Goal: Task Accomplishment & Management: Manage account settings

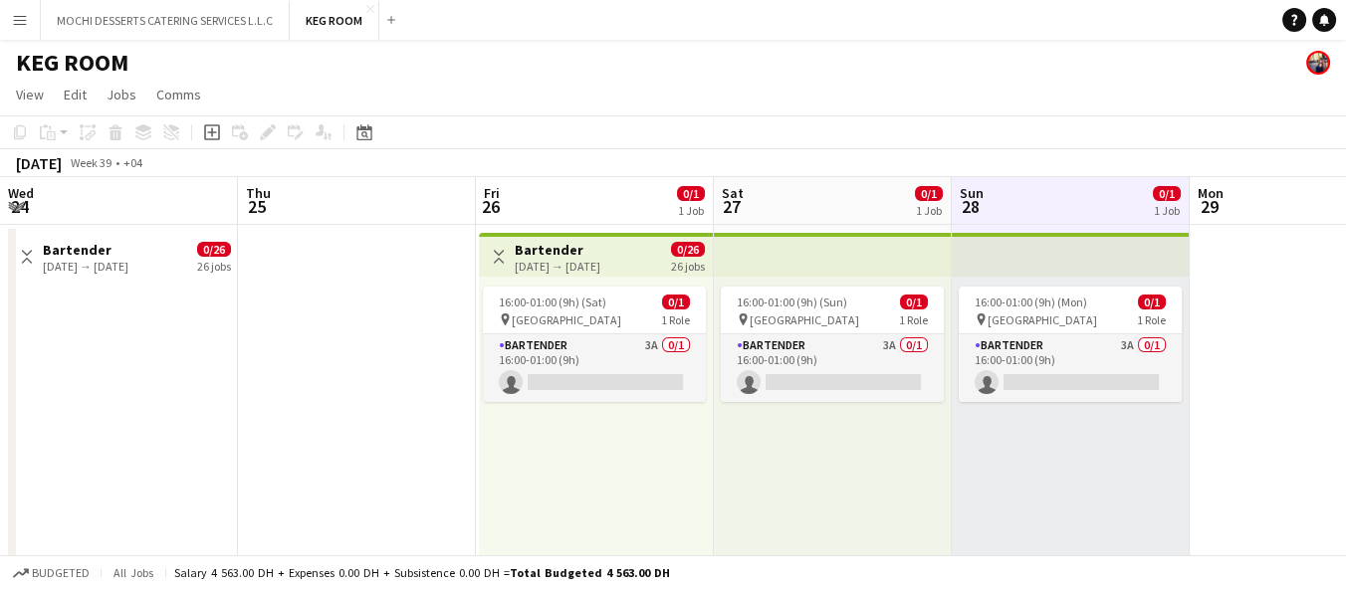
scroll to position [0, 744]
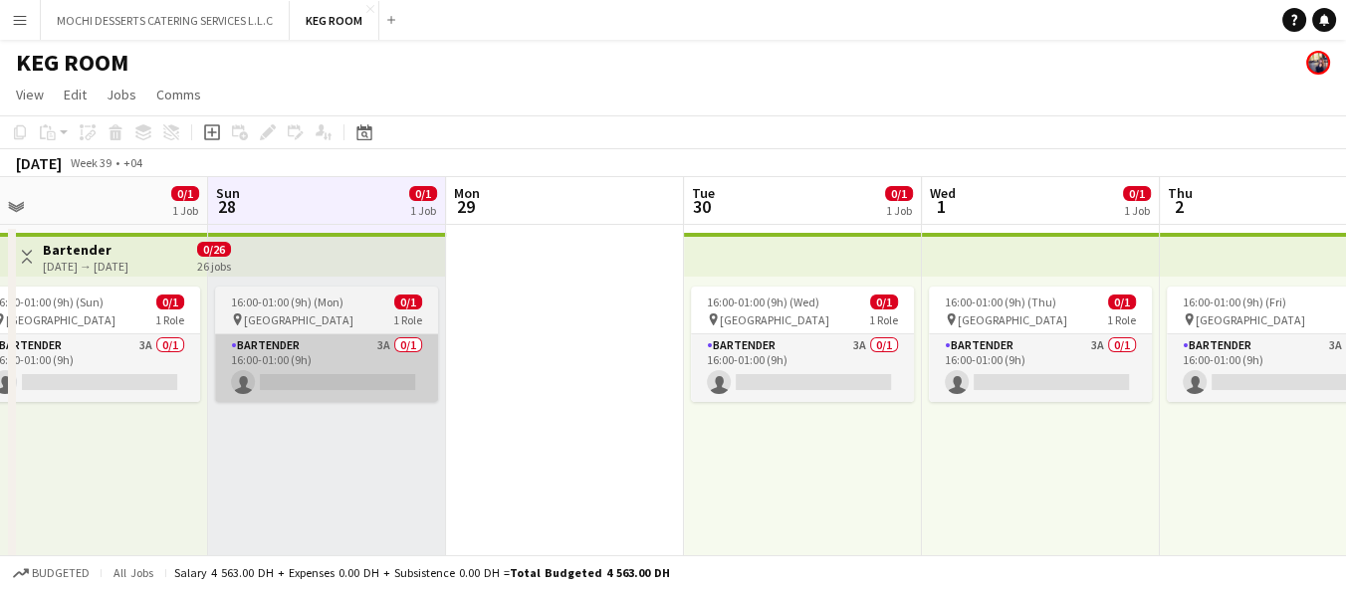
click at [361, 339] on app-card-role "Bartender 3A 0/1 16:00-01:00 (9h) single-neutral-actions" at bounding box center [326, 368] width 223 height 68
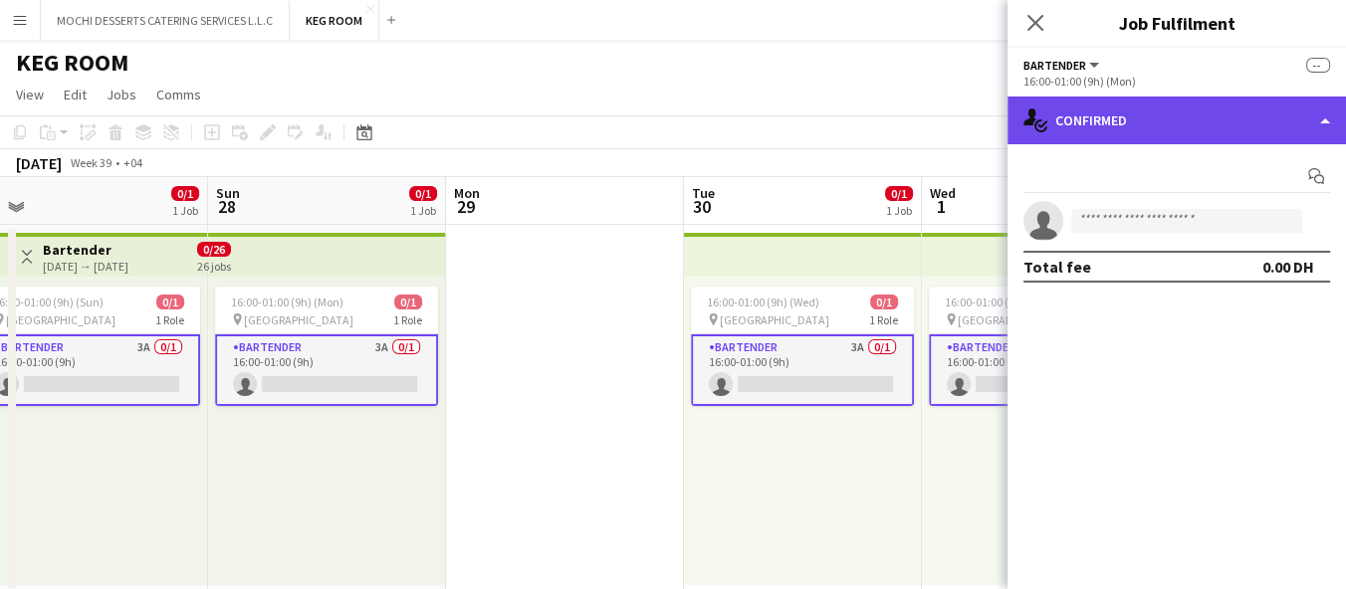
click at [1119, 105] on div "single-neutral-actions-check-2 Confirmed" at bounding box center [1176, 121] width 338 height 48
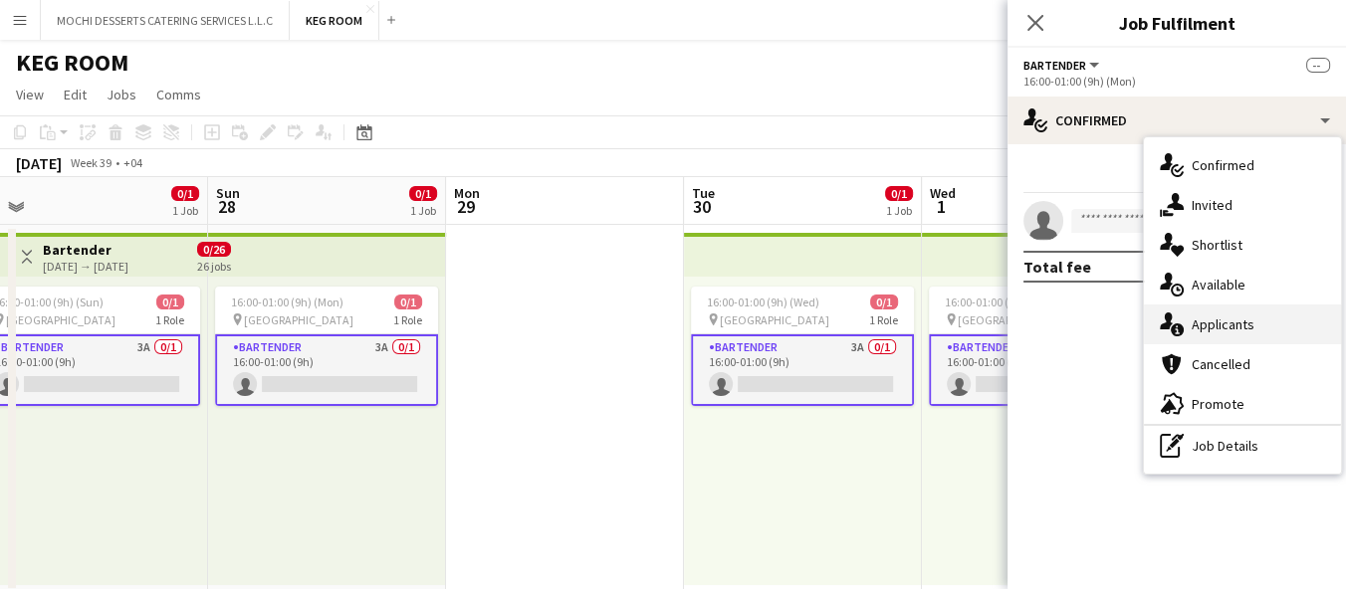
click at [1251, 322] on span "Applicants" at bounding box center [1222, 325] width 63 height 18
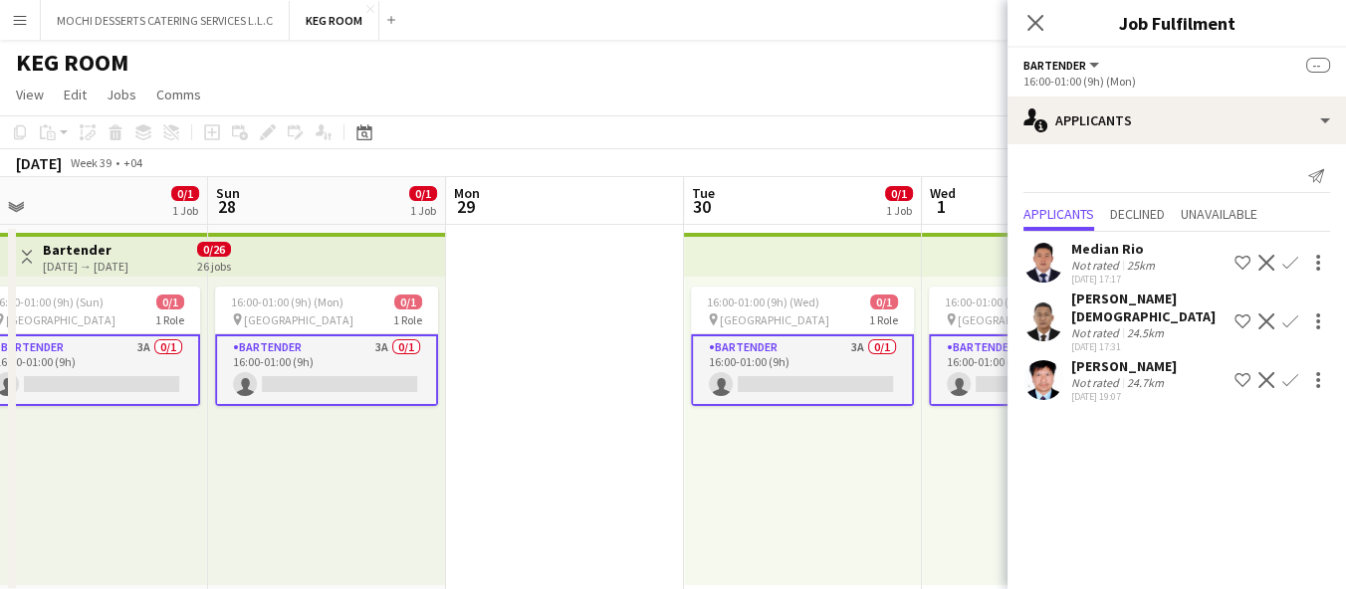
click at [1146, 281] on div "22-09-2025 17:17" at bounding box center [1115, 279] width 88 height 13
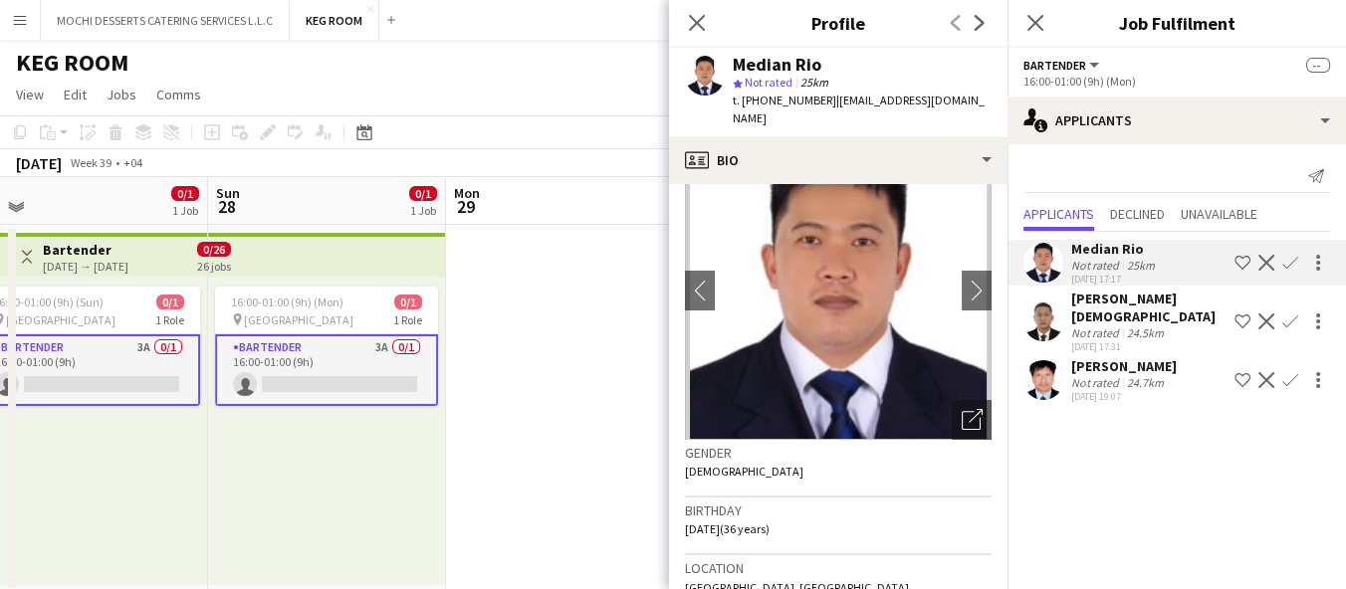
scroll to position [77, 0]
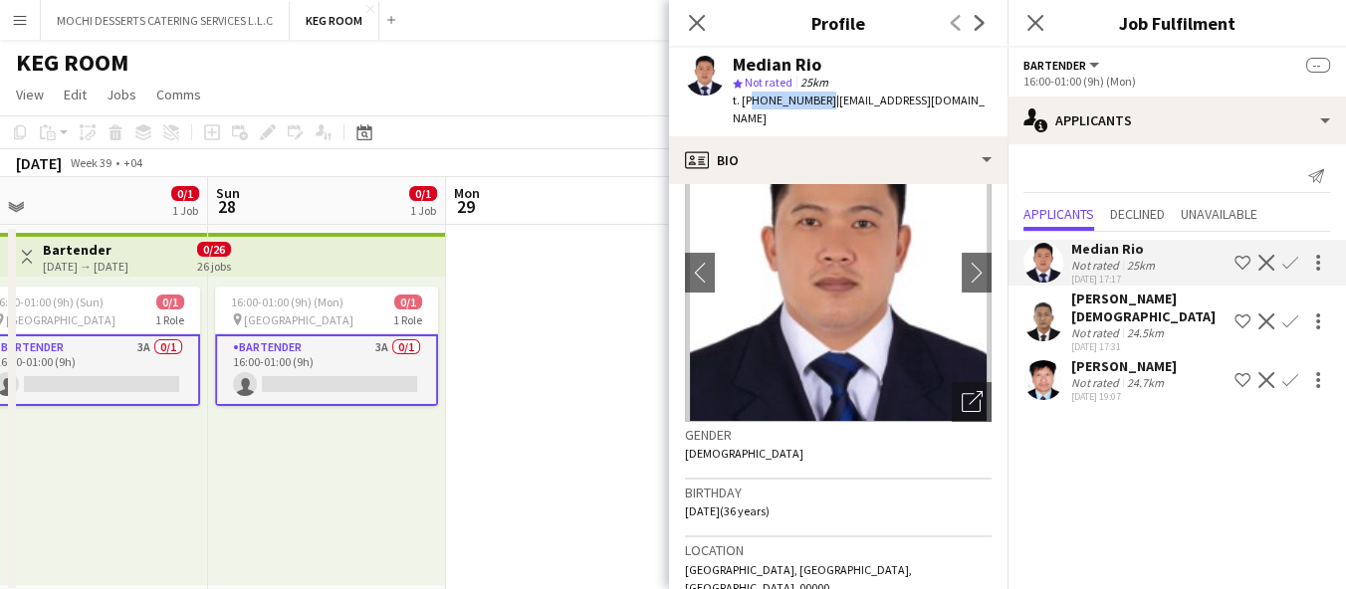
copy span "971523471224"
click at [1094, 558] on mat-expansion-panel "users2 Applicants Send notification Applicants Declined Unavailable Median Rio …" at bounding box center [1176, 366] width 338 height 445
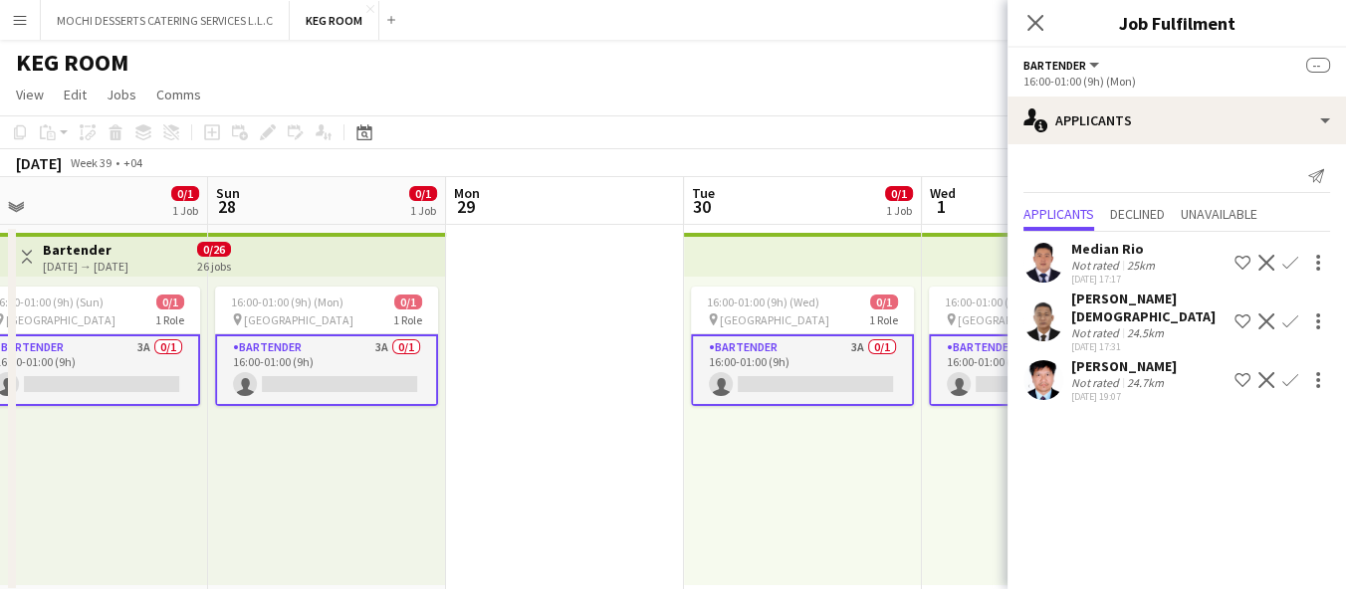
click at [1155, 325] on div "24.5km" at bounding box center [1145, 332] width 45 height 15
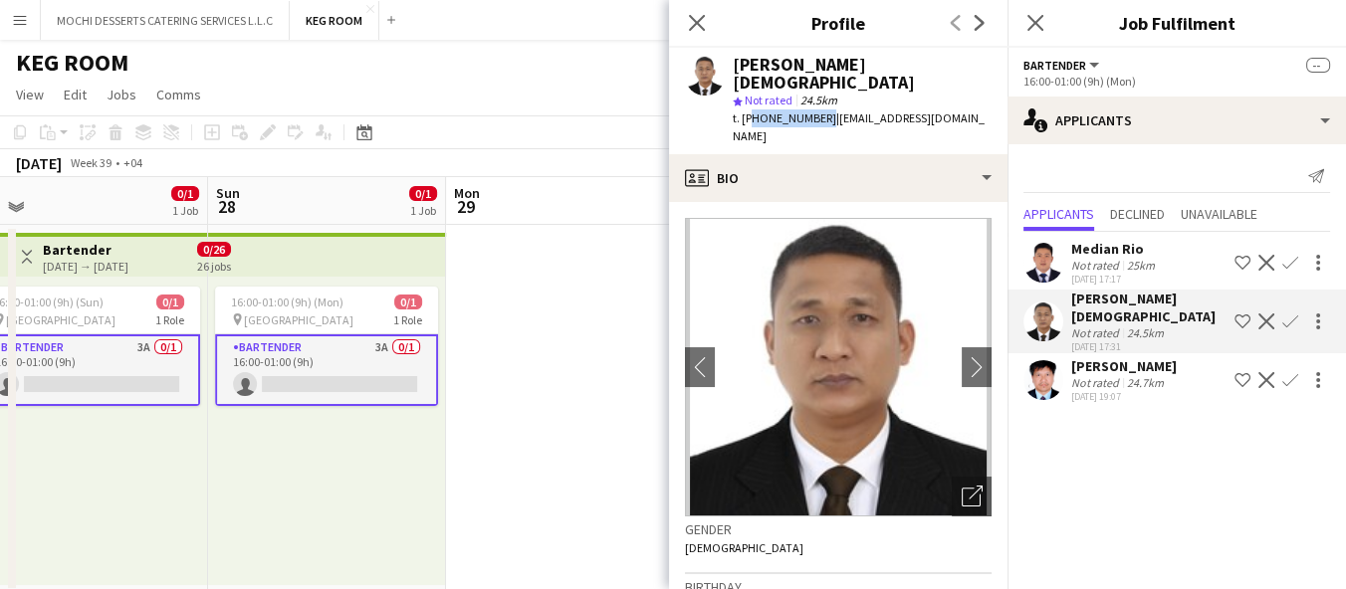
copy span "971503080281"
click at [1147, 520] on mat-expansion-panel "users2 Applicants Send notification Applicants Declined Unavailable Median Rio …" at bounding box center [1176, 366] width 338 height 445
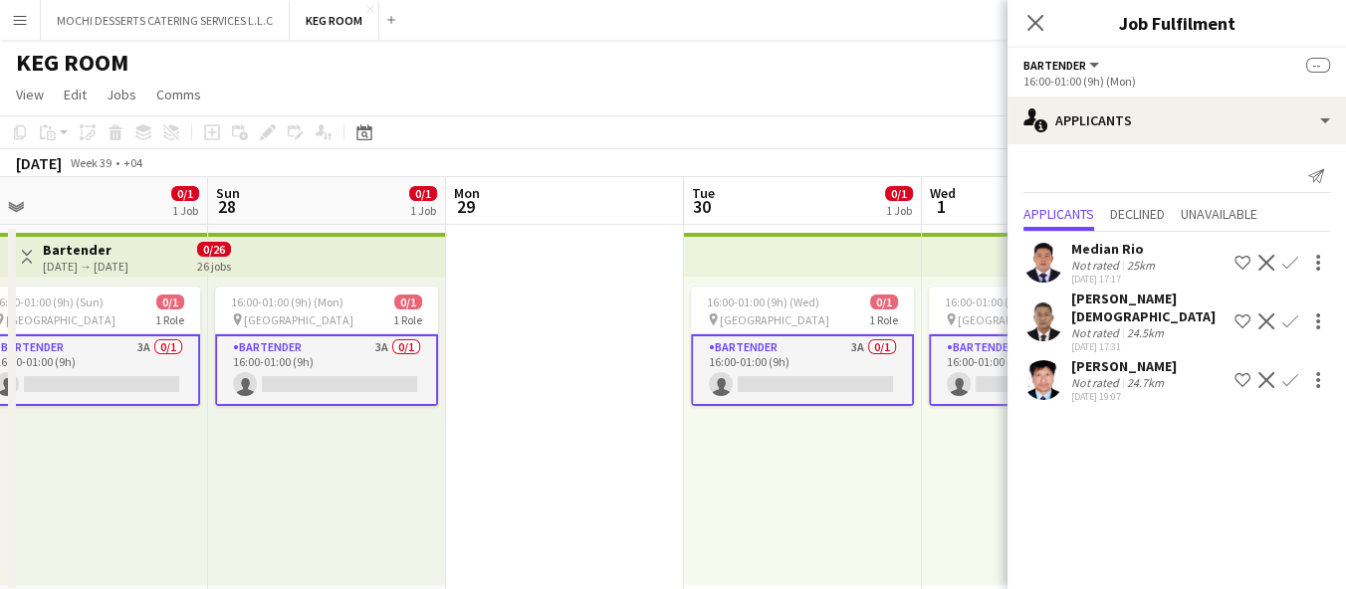
click at [1105, 390] on div "22-09-2025 19:07" at bounding box center [1124, 396] width 106 height 13
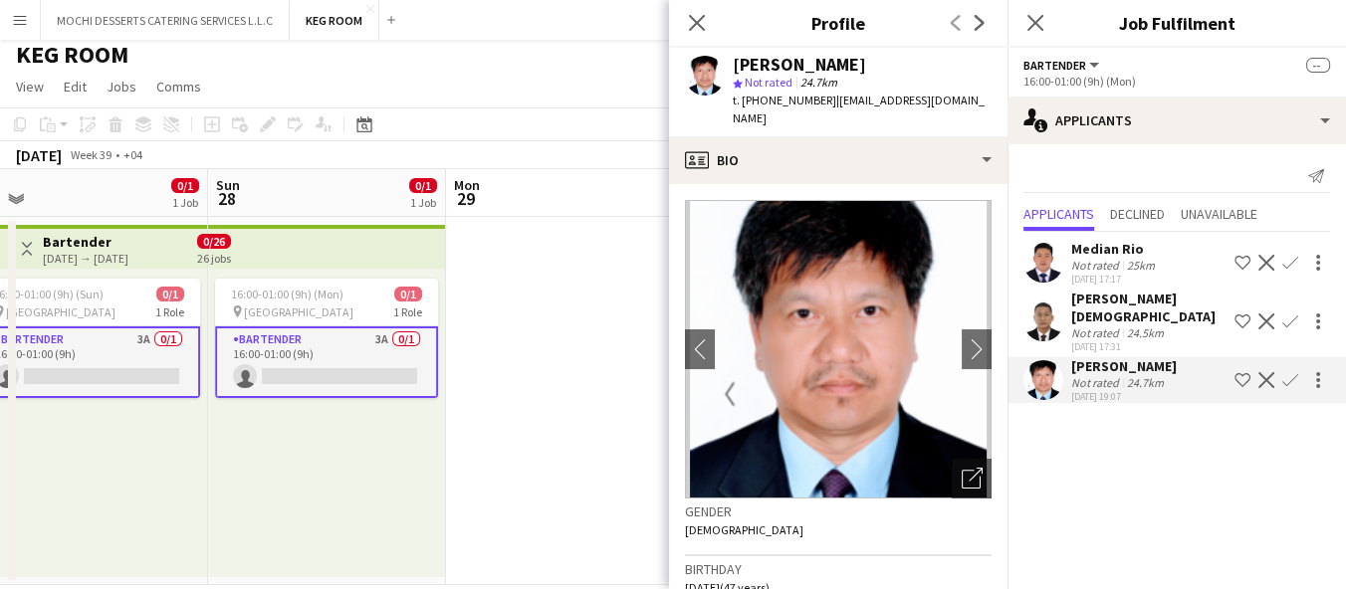
scroll to position [9, 0]
copy span "971554225631"
click at [1154, 517] on mat-expansion-panel "users2 Applicants Send notification Applicants Declined Unavailable Median Rio …" at bounding box center [1176, 366] width 338 height 445
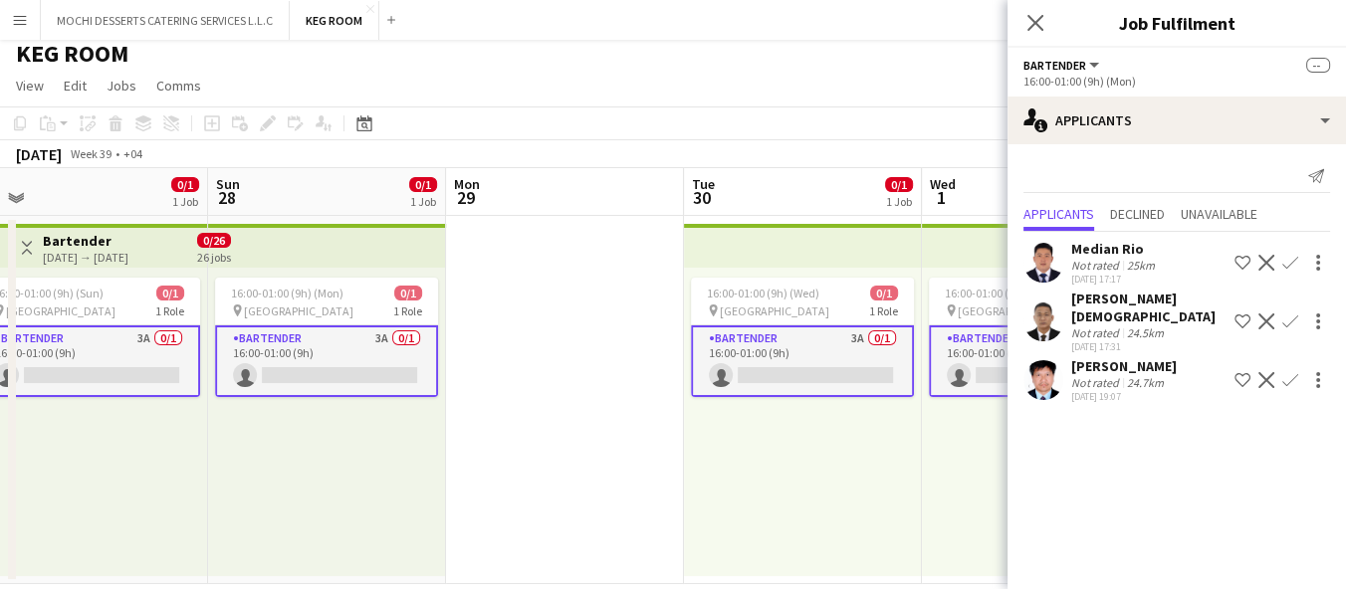
scroll to position [37, 0]
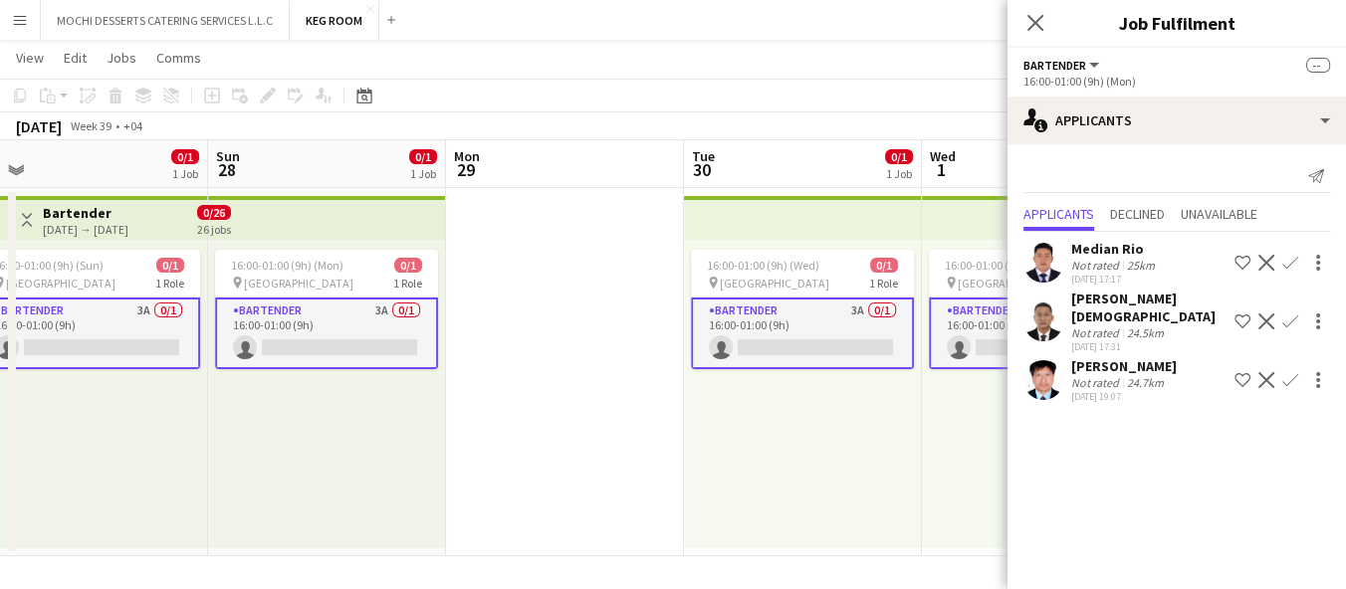
click at [779, 458] on div "16:00-01:00 (9h) (Wed) 0/1 pin Abu Dhabi 1 Role Bartender 3A 0/1 16:00-01:00 (9…" at bounding box center [803, 394] width 238 height 309
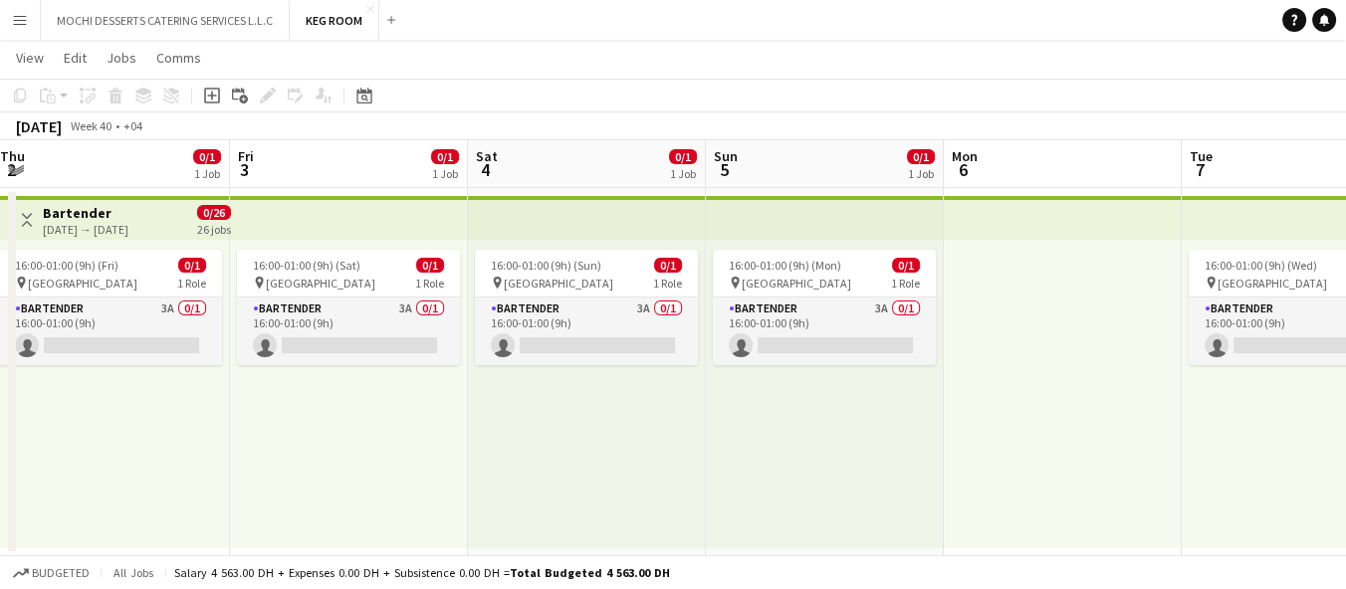
scroll to position [0, 722]
click at [370, 9] on app-icon "Close" at bounding box center [370, 9] width 8 height 8
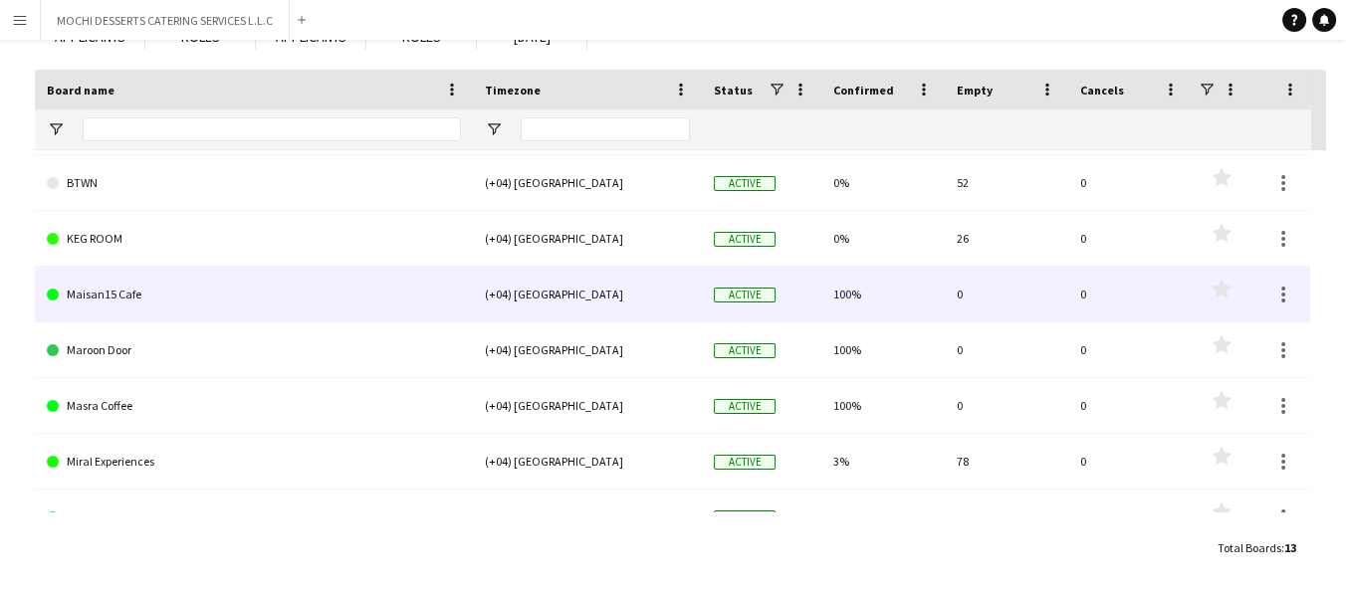
scroll to position [9, 0]
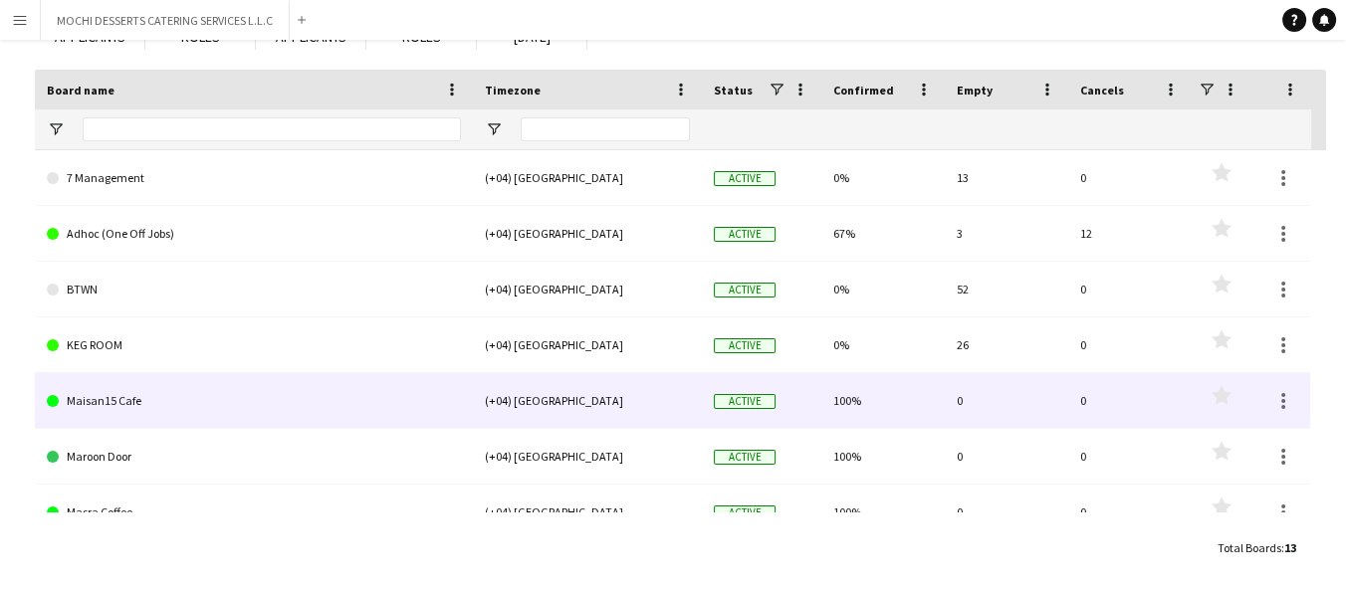
click at [304, 312] on link "BTWN" at bounding box center [254, 290] width 414 height 56
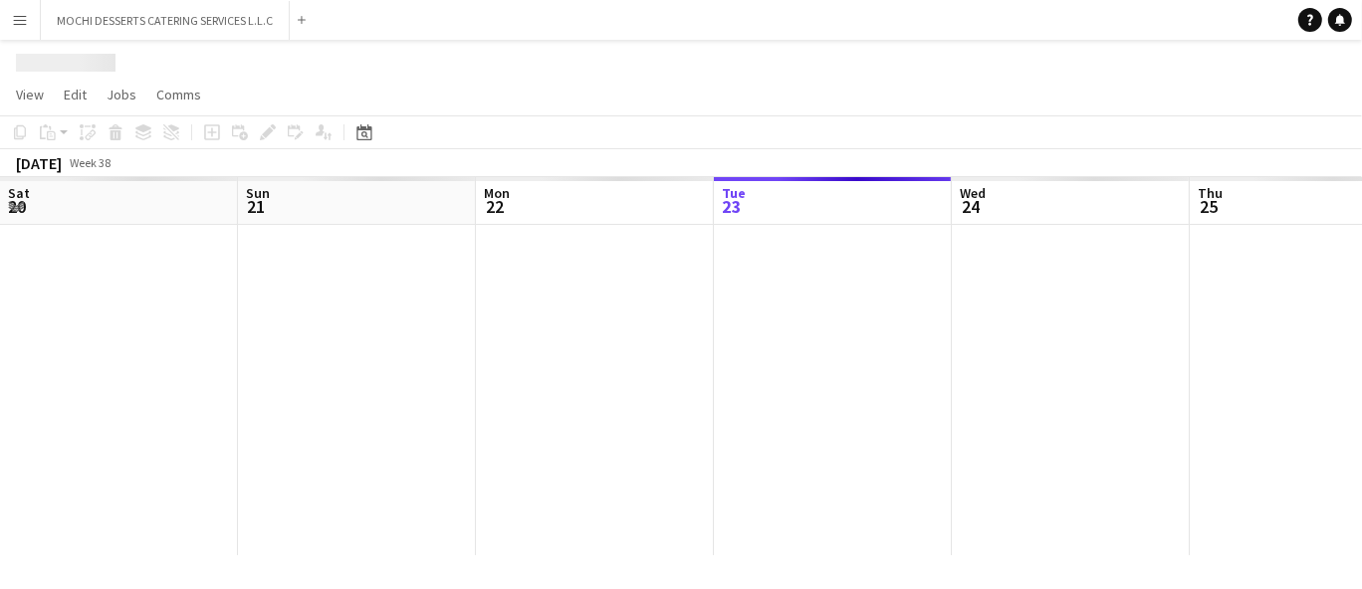
click at [303, 311] on div at bounding box center [1308, 390] width 2617 height 330
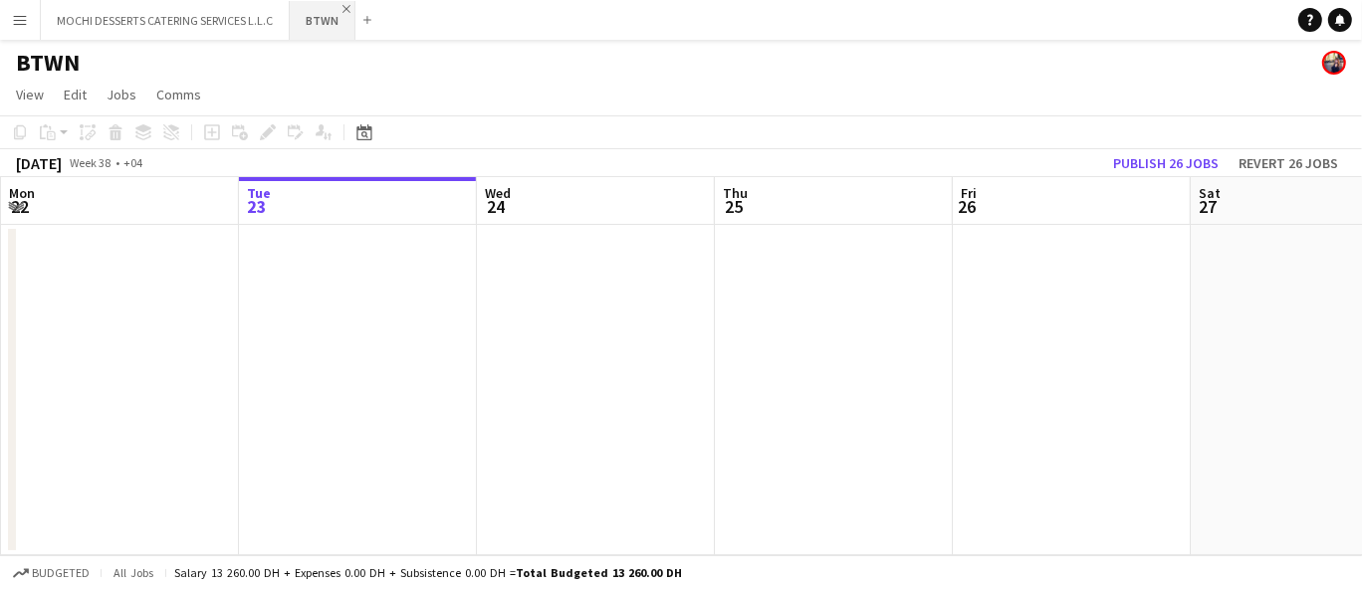
click at [345, 8] on app-icon "Close" at bounding box center [346, 9] width 8 height 8
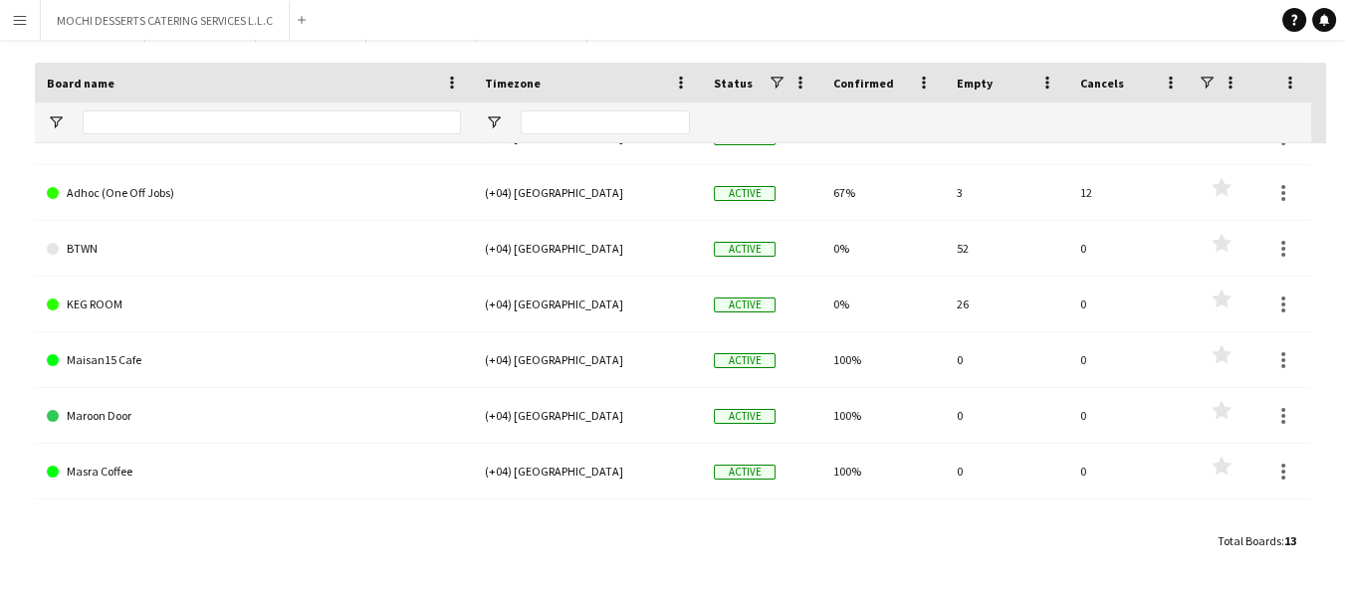
scroll to position [64, 0]
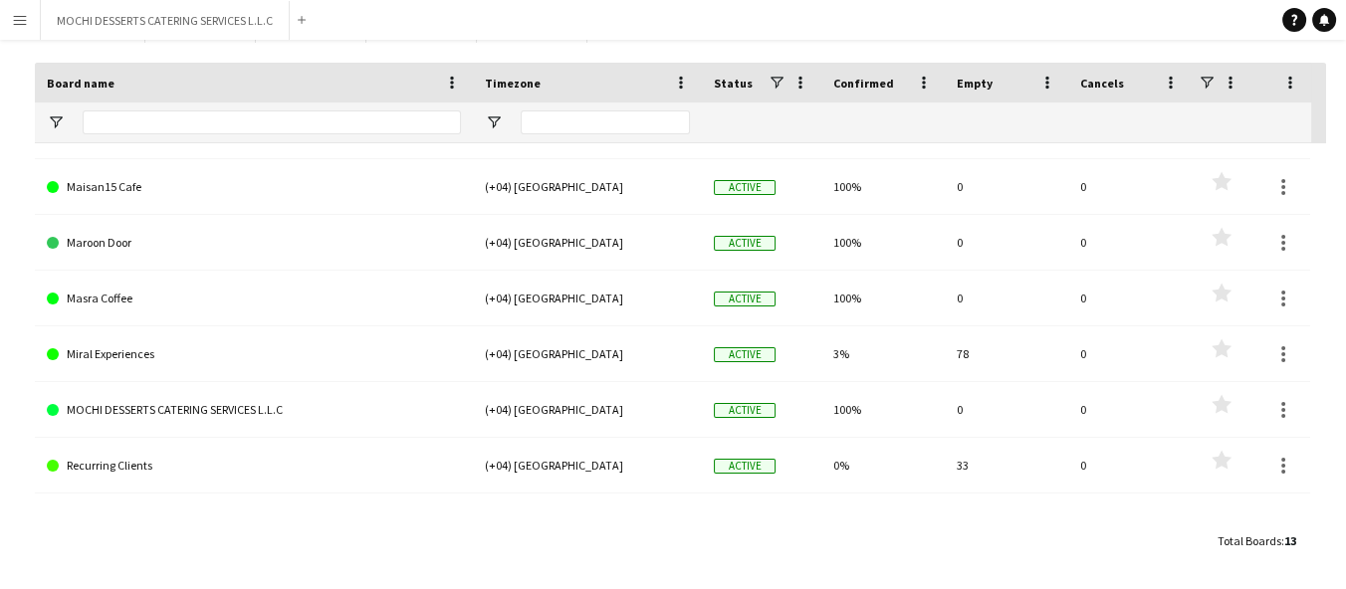
click at [408, 406] on link "MOCHI DESSERTS CATERING SERVICES L.L.C" at bounding box center [254, 410] width 414 height 56
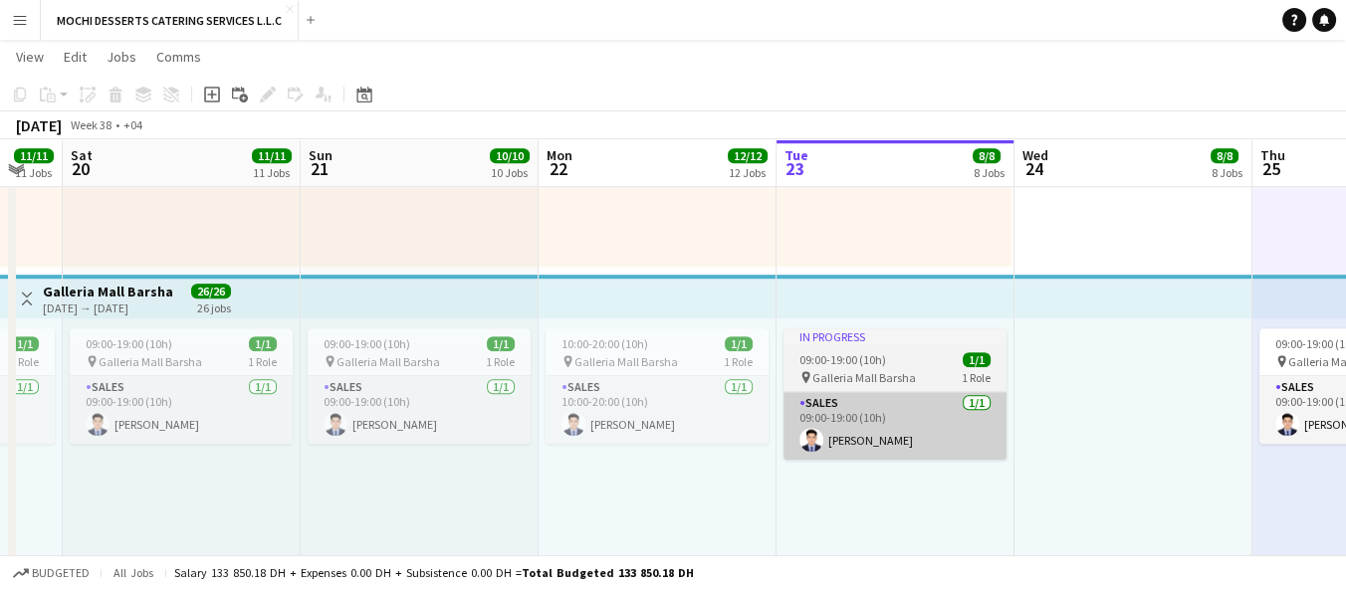
click at [803, 453] on app-card-role "Sales [DATE] 09:00-19:00 (10h) [PERSON_NAME]" at bounding box center [894, 426] width 223 height 68
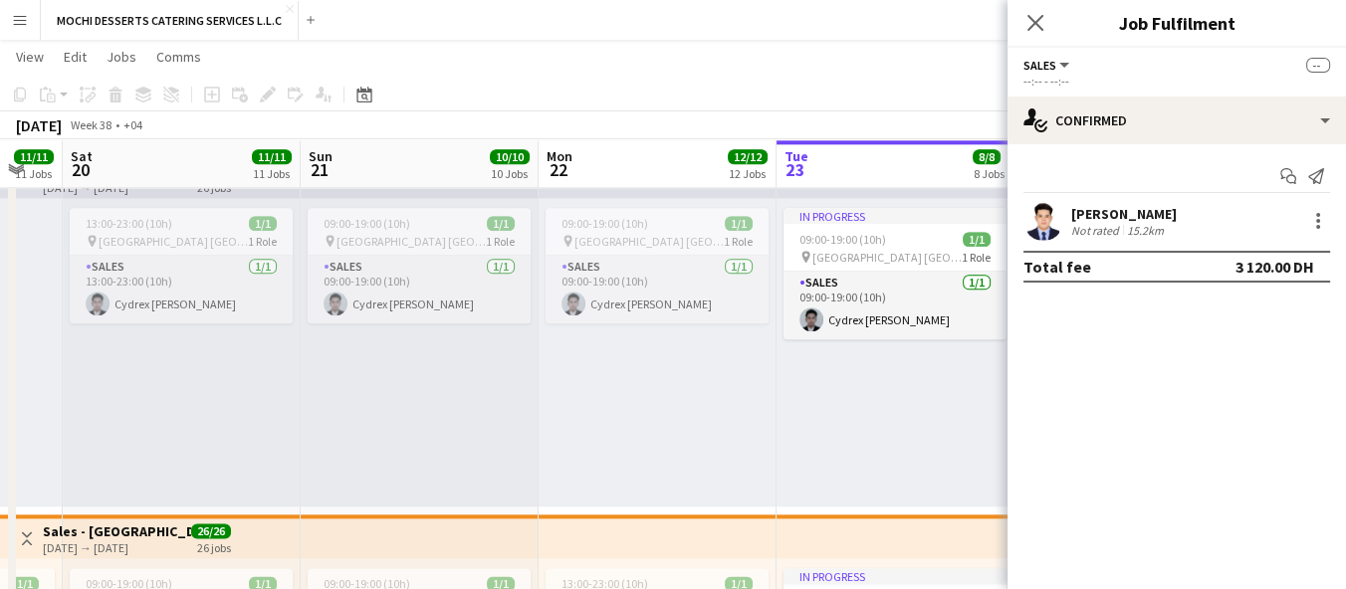
click at [790, 433] on div "In progress 09:00-19:00 (10h) 1/1 pin Yas Mall [GEOGRAPHIC_DATA] 1 Role Sales […" at bounding box center [895, 352] width 238 height 309
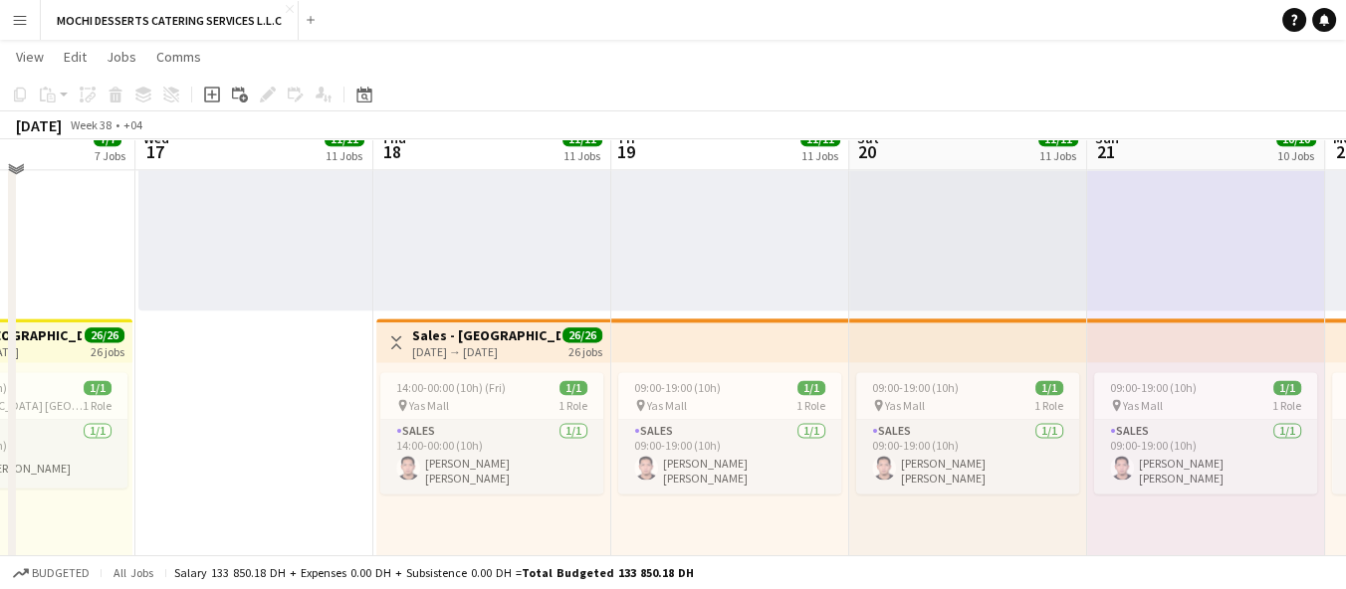
scroll to position [3160, 0]
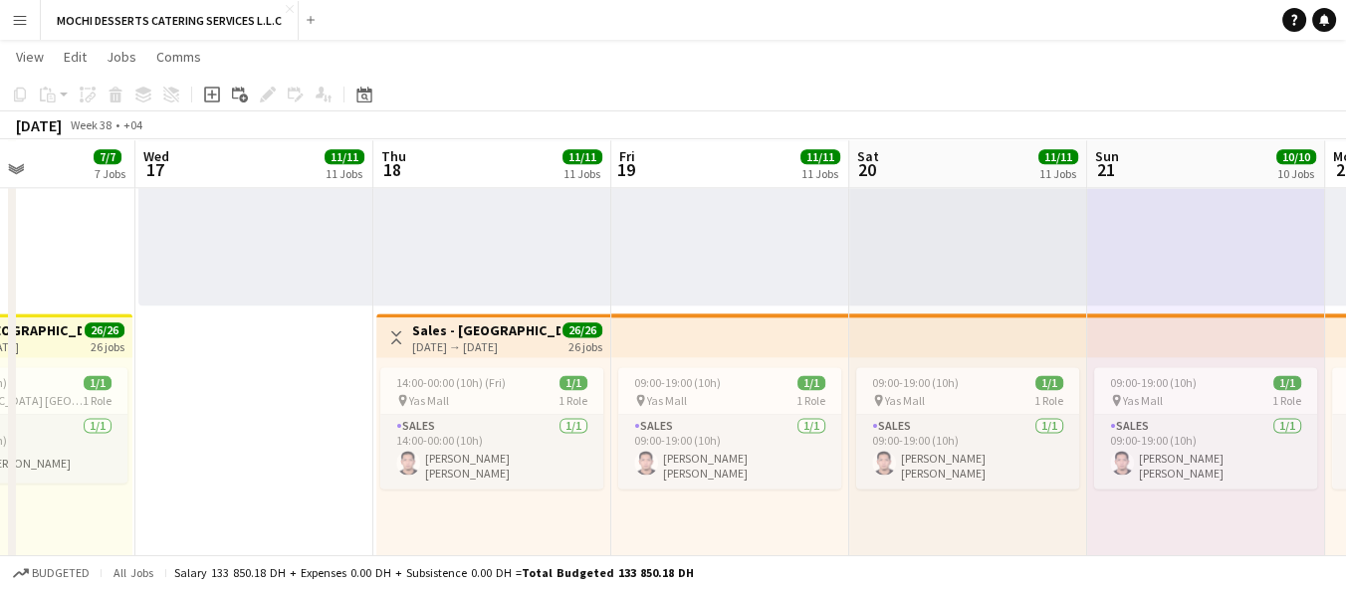
click at [392, 498] on div "14:00-00:00 (10h) (Fri) 1/1 pin Yas Mall 1 Role Sales [DATE] 14:00-00:00 (10h) …" at bounding box center [493, 511] width 234 height 309
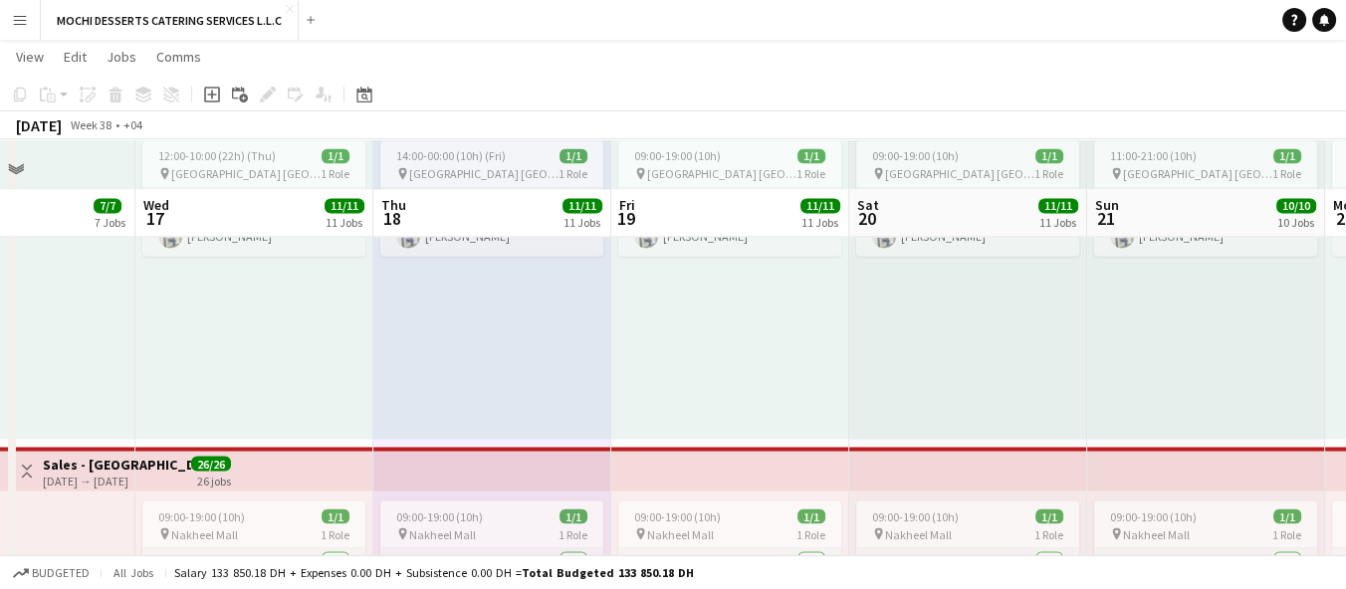
scroll to position [4156, 0]
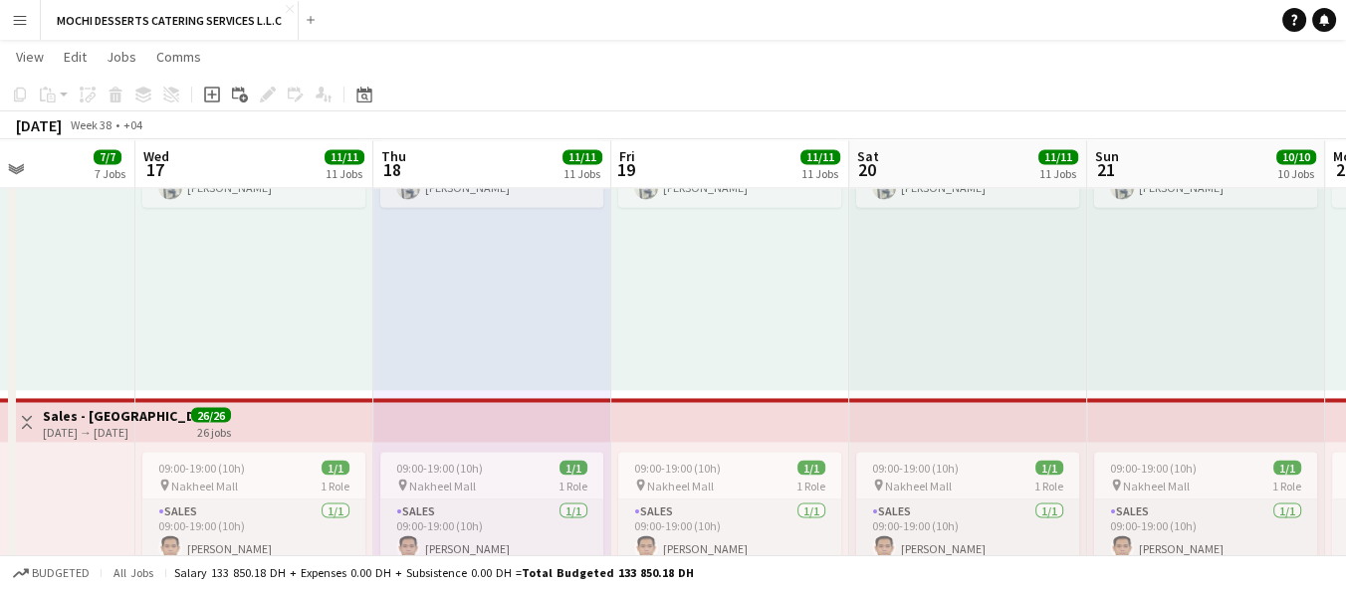
click at [19, 27] on app-icon "Menu" at bounding box center [20, 20] width 16 height 16
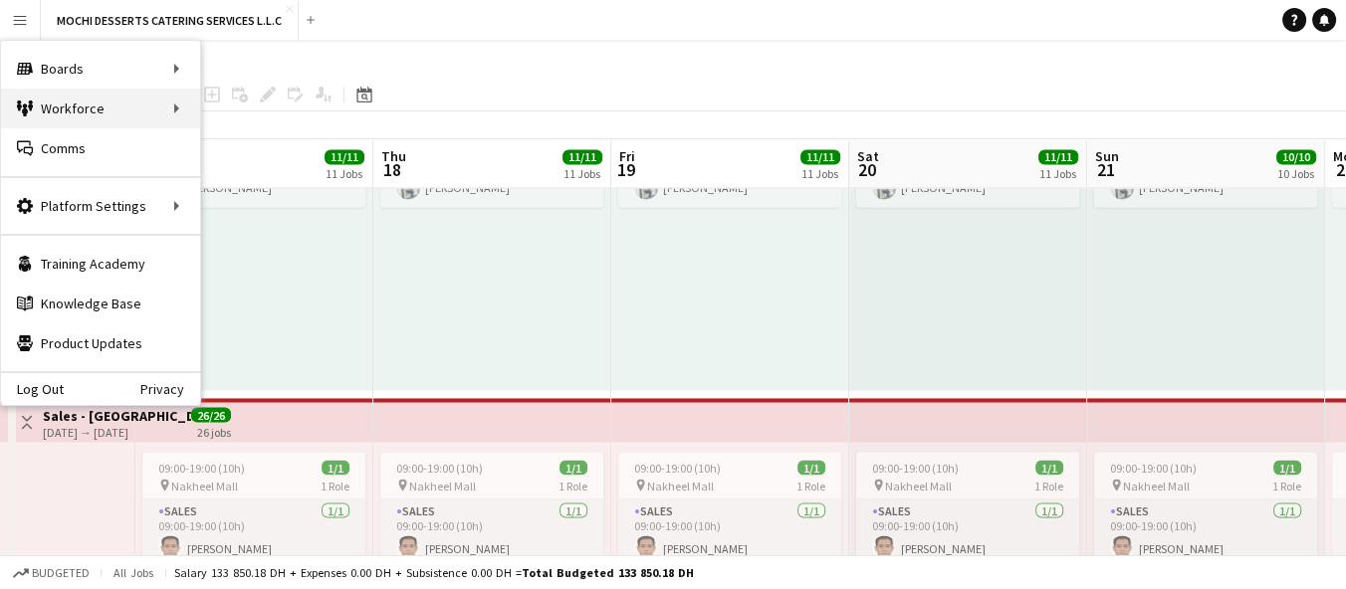
click at [83, 119] on div "Workforce Workforce" at bounding box center [100, 109] width 199 height 40
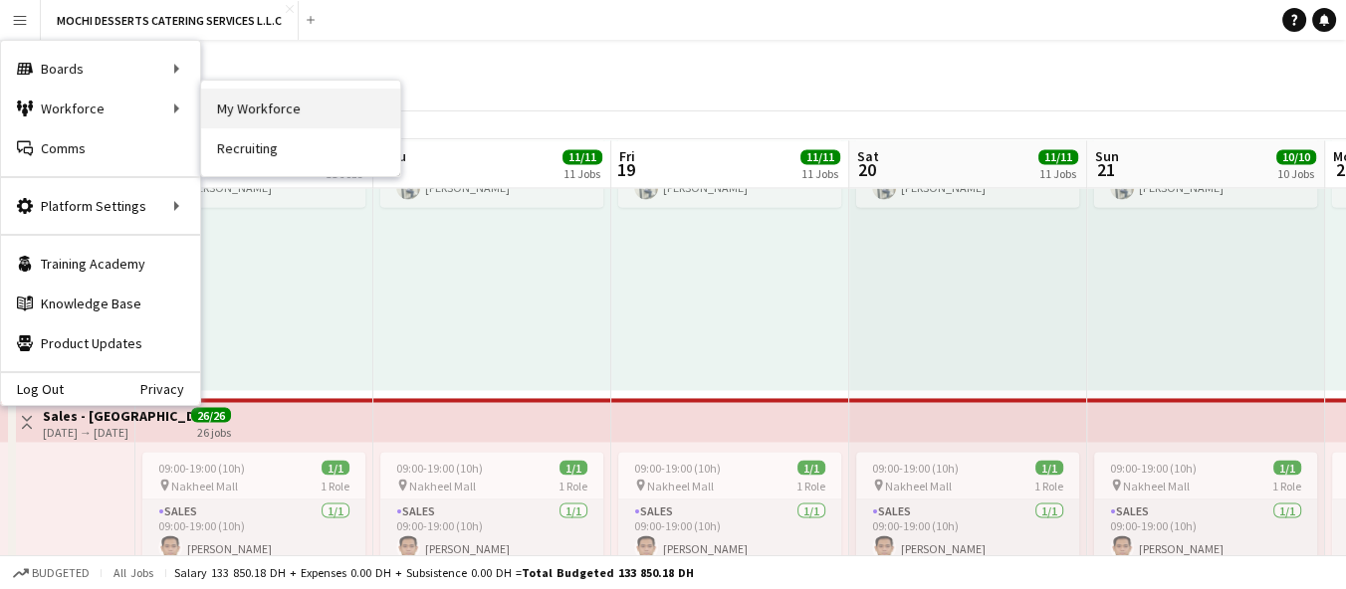
click at [273, 110] on link "My Workforce" at bounding box center [300, 109] width 199 height 40
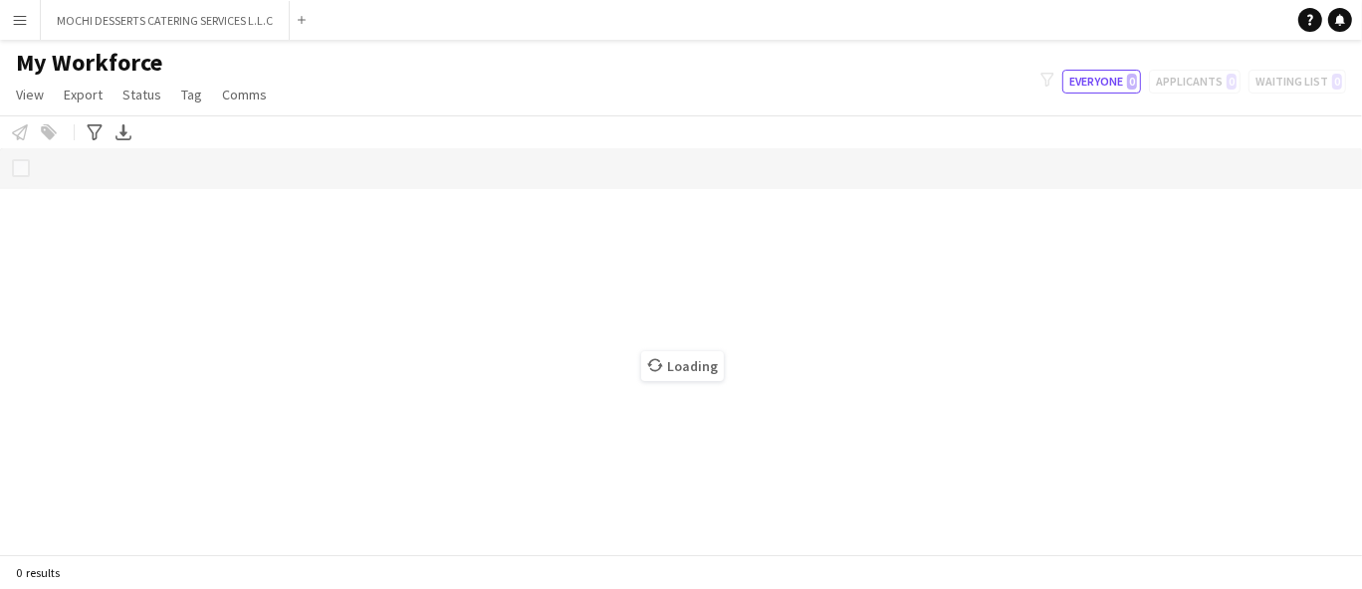
click at [7, 24] on button "Menu" at bounding box center [20, 20] width 40 height 40
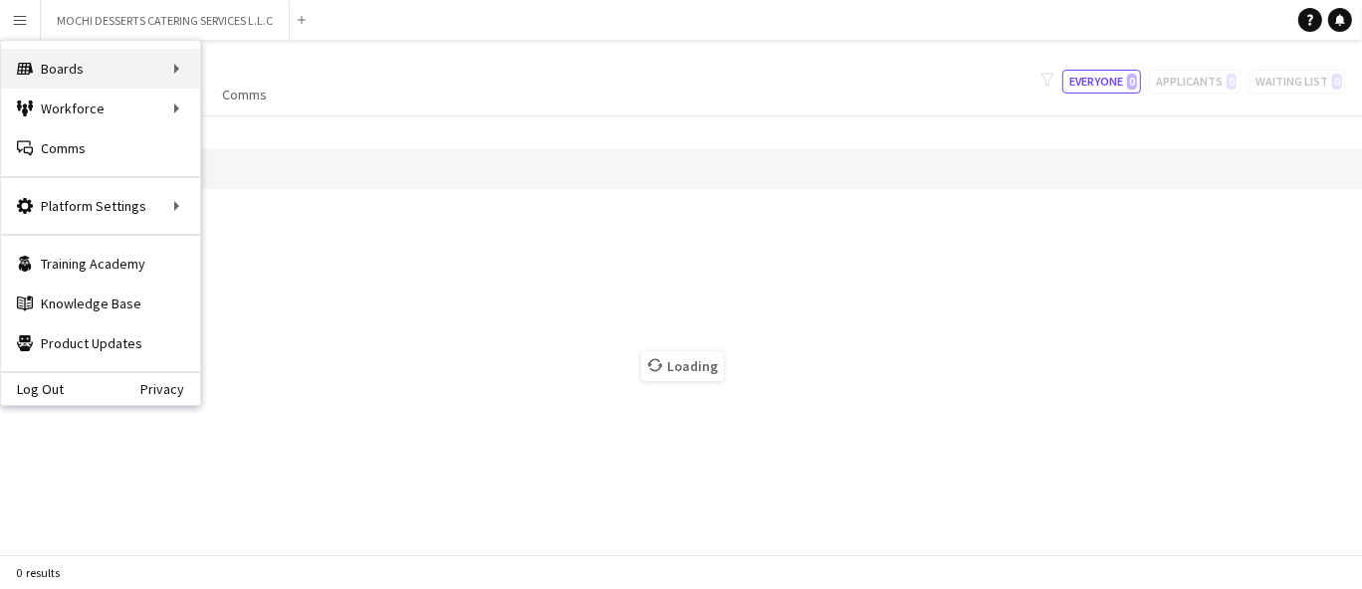
click at [62, 73] on div "Boards Boards" at bounding box center [100, 69] width 199 height 40
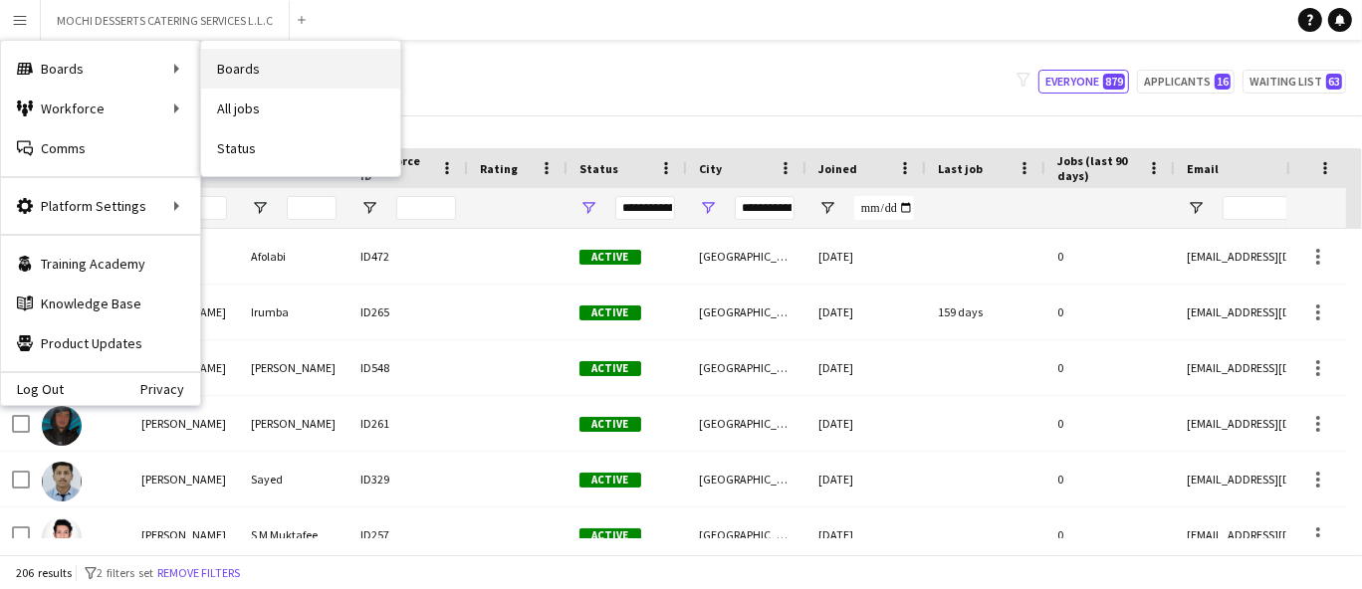
click at [271, 69] on link "Boards" at bounding box center [300, 69] width 199 height 40
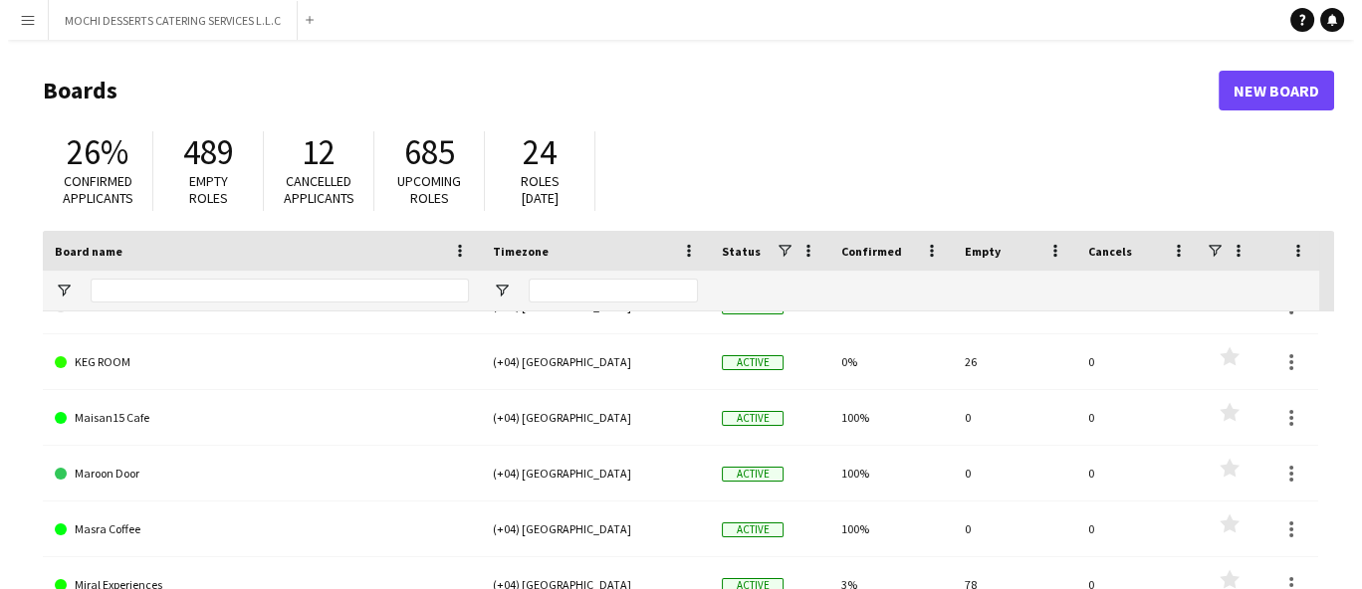
scroll to position [144, 0]
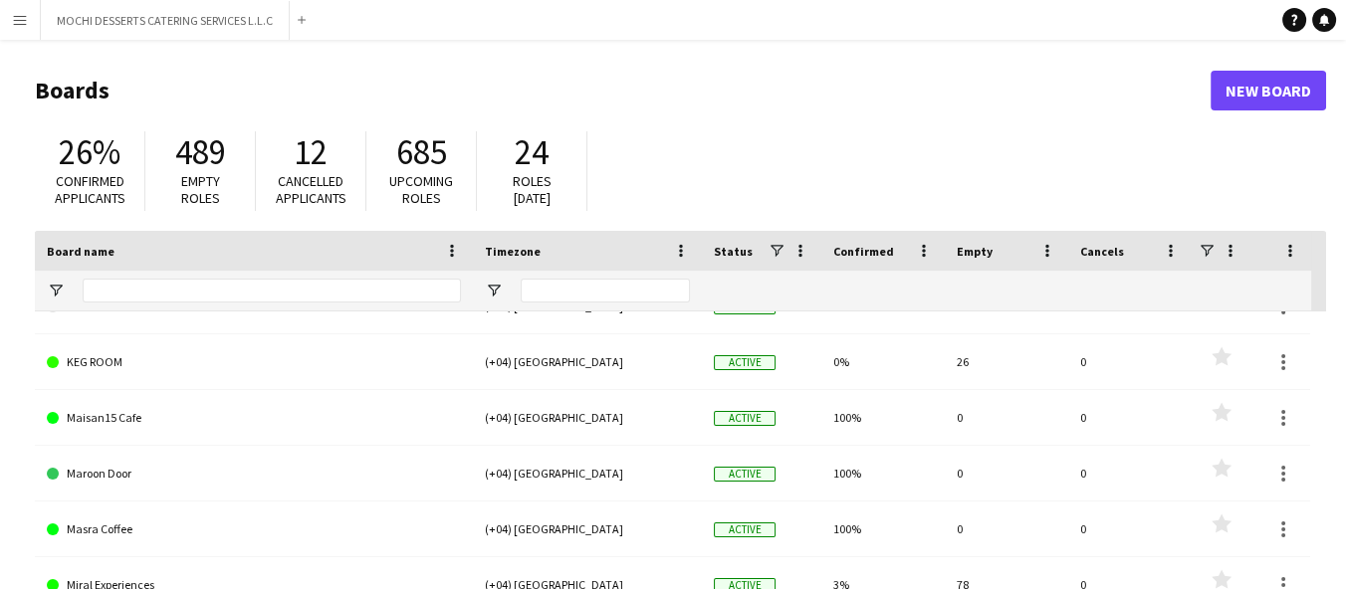
click at [104, 436] on link "Maisan15 Cafe" at bounding box center [254, 418] width 414 height 56
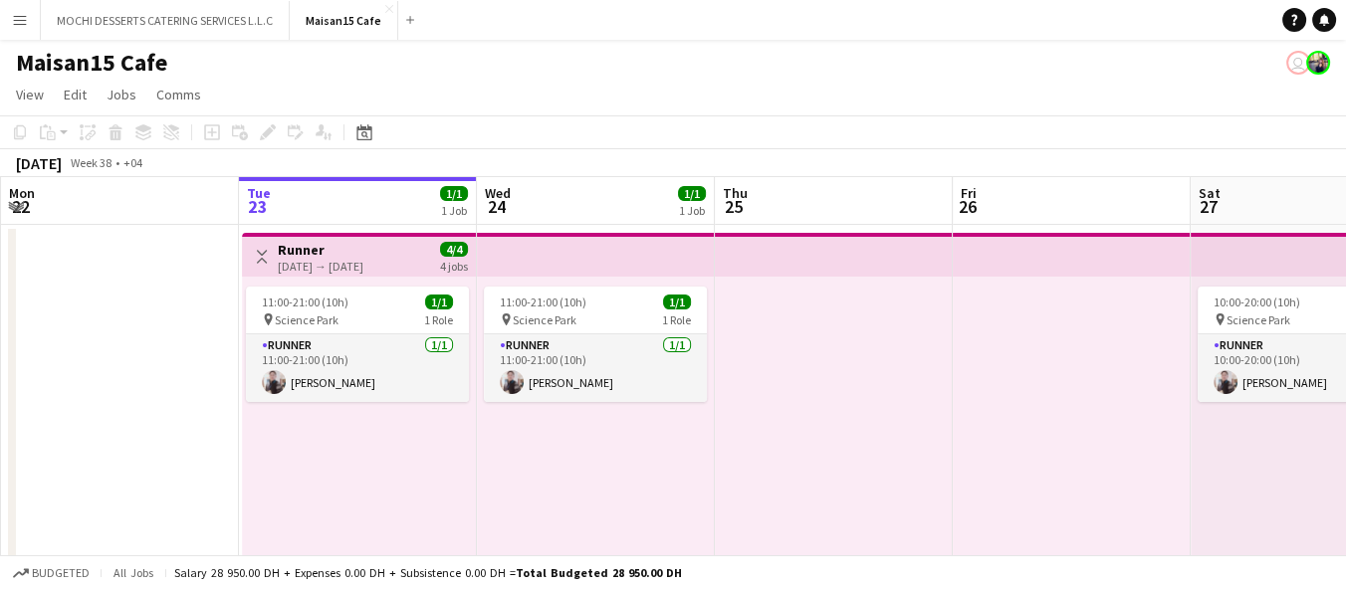
click at [600, 217] on app-board-header-date "Wed 24 1/1 1 Job" at bounding box center [596, 201] width 238 height 48
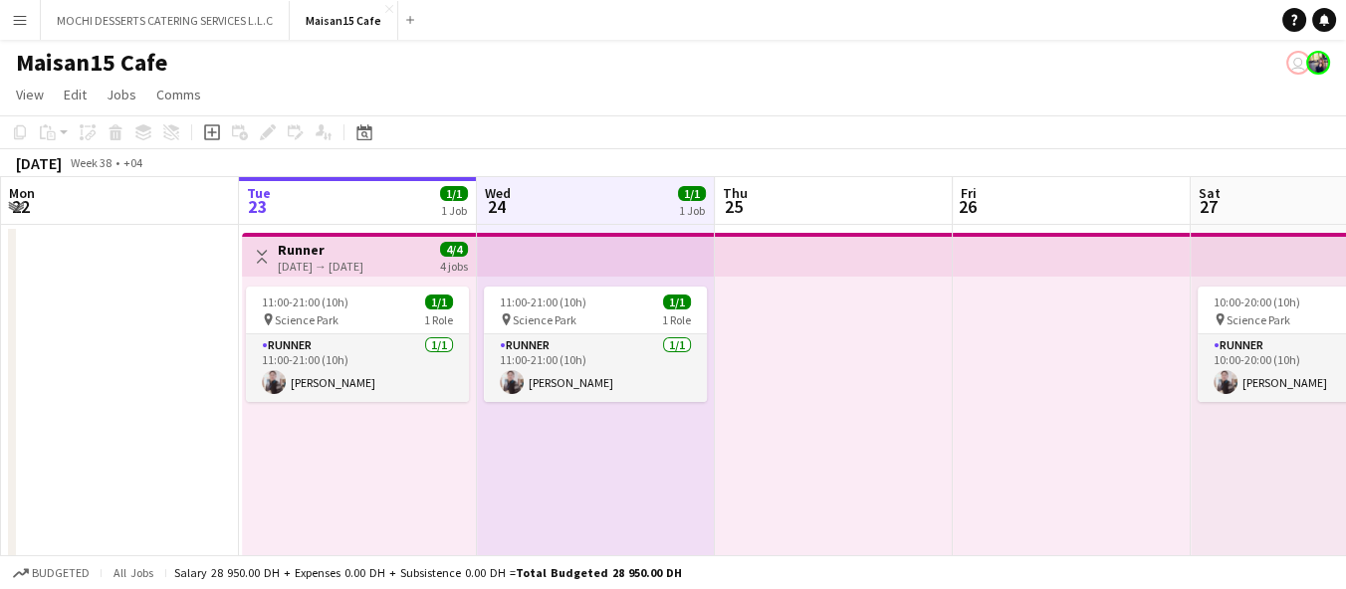
click at [583, 258] on app-top-bar at bounding box center [596, 255] width 238 height 44
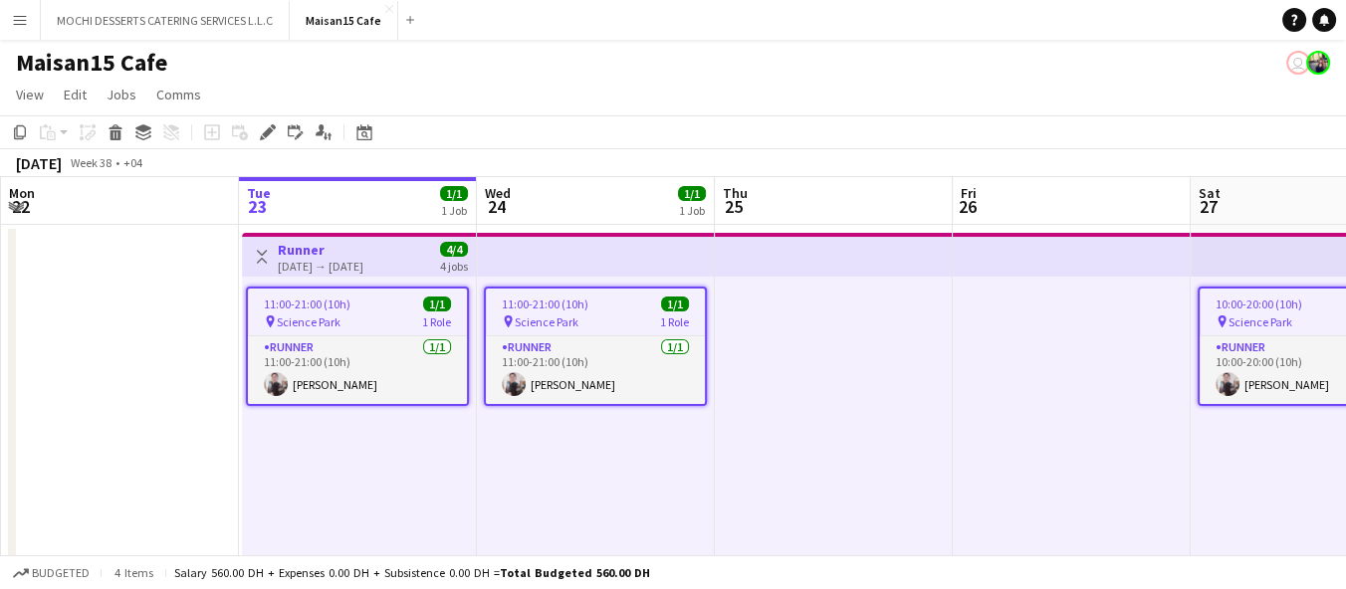
click at [263, 256] on app-icon "Toggle View" at bounding box center [262, 257] width 14 height 14
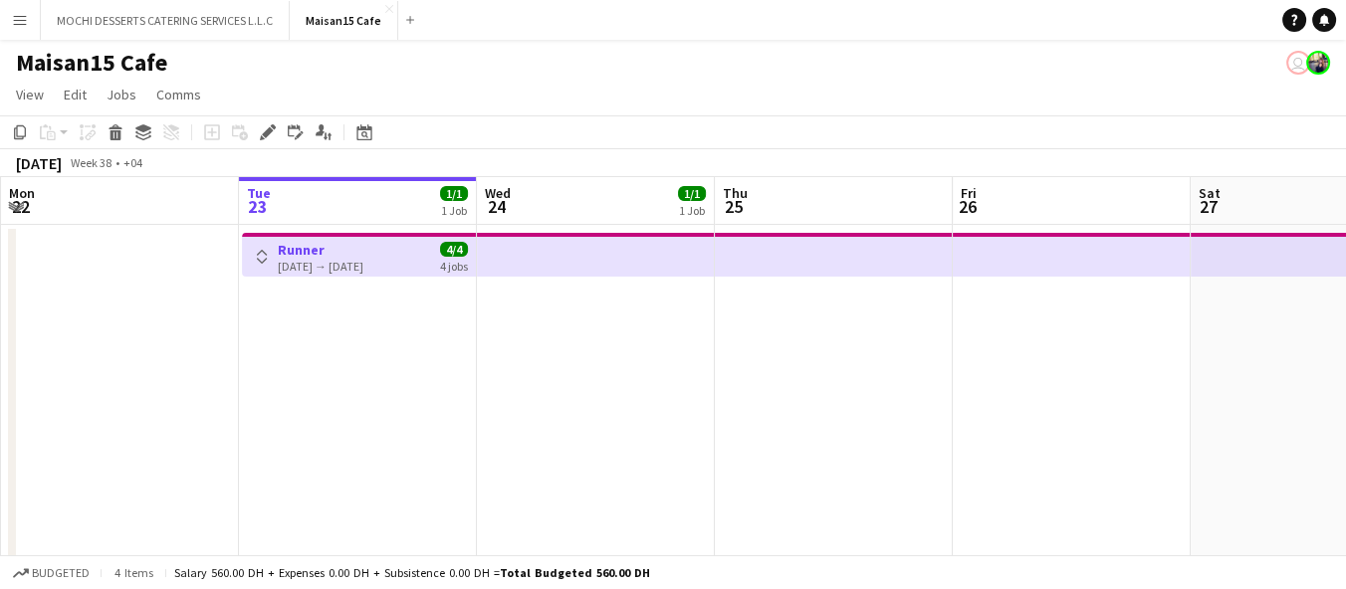
click at [453, 249] on span "4/4" at bounding box center [454, 249] width 28 height 15
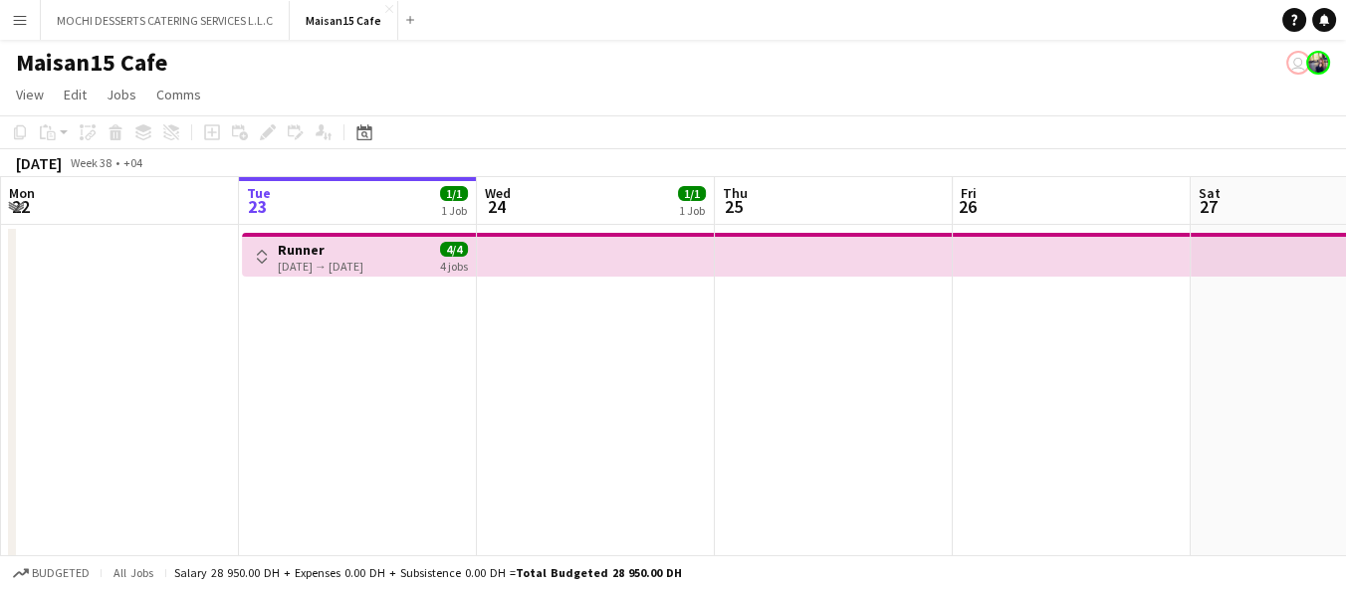
click at [250, 264] on button "Toggle View" at bounding box center [262, 257] width 24 height 24
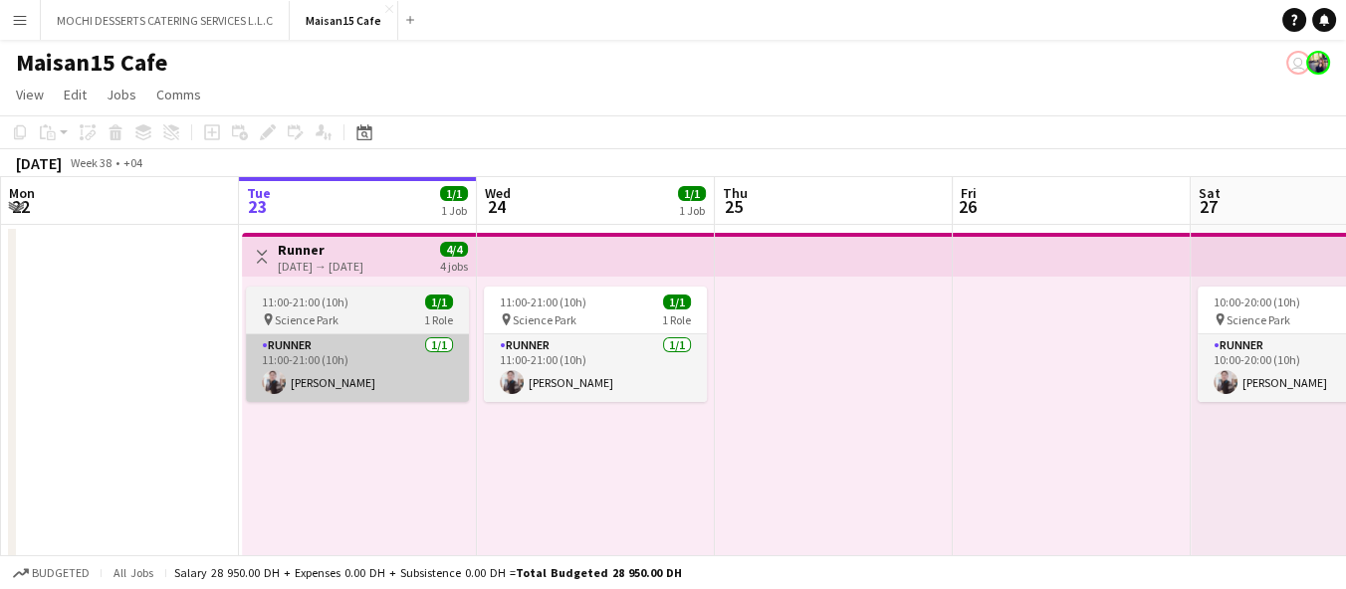
click at [334, 344] on app-card-role "Runner [DATE] 11:00-21:00 (10h) [PERSON_NAME]" at bounding box center [357, 368] width 223 height 68
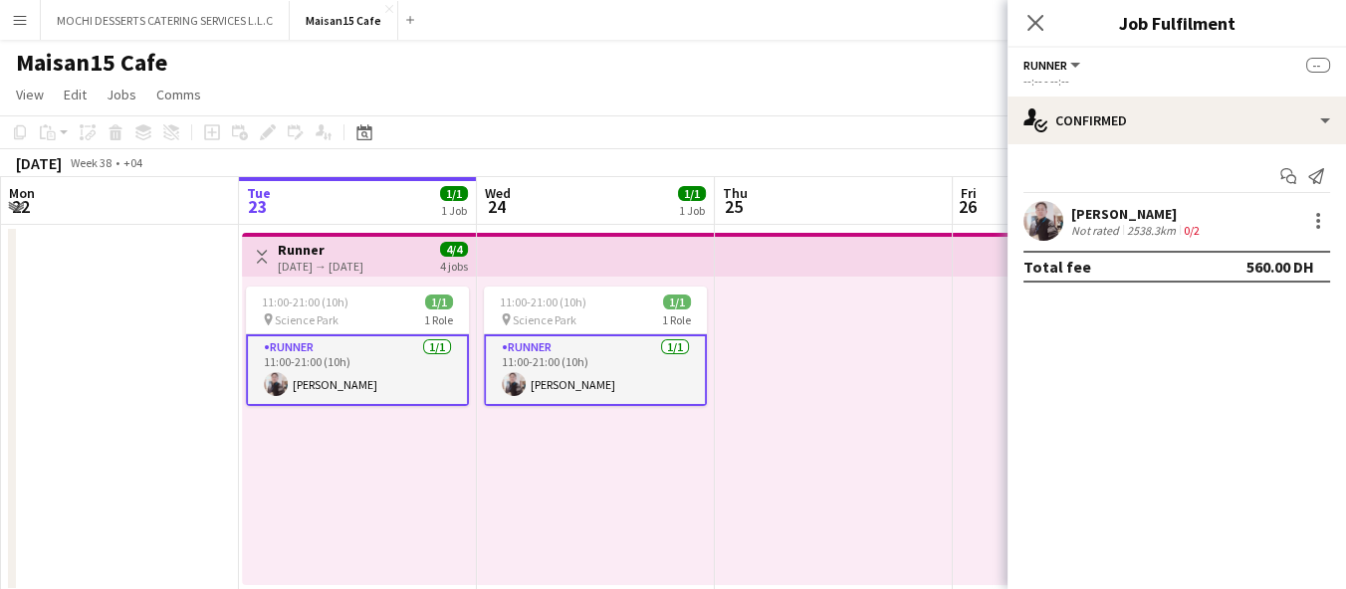
click at [343, 287] on app-job-card "11:00-21:00 (10h) 1/1 pin Science Park 1 Role Runner [DATE] 11:00-21:00 (10h) […" at bounding box center [357, 346] width 223 height 119
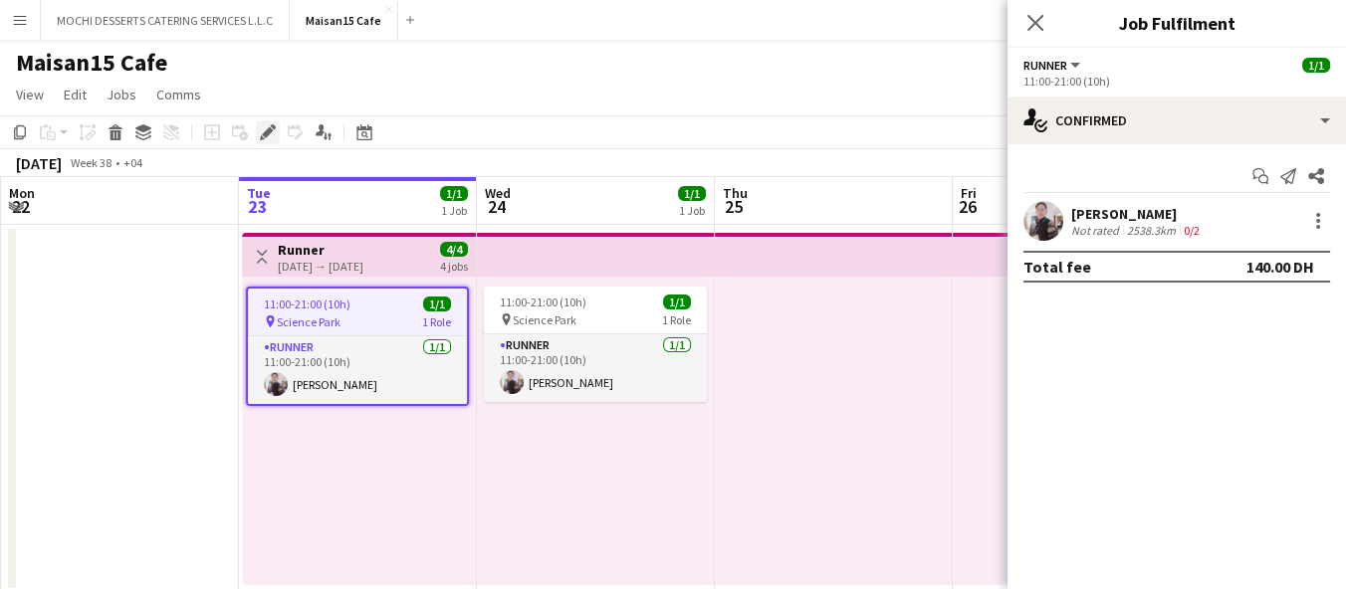
click at [261, 137] on icon at bounding box center [262, 137] width 5 height 5
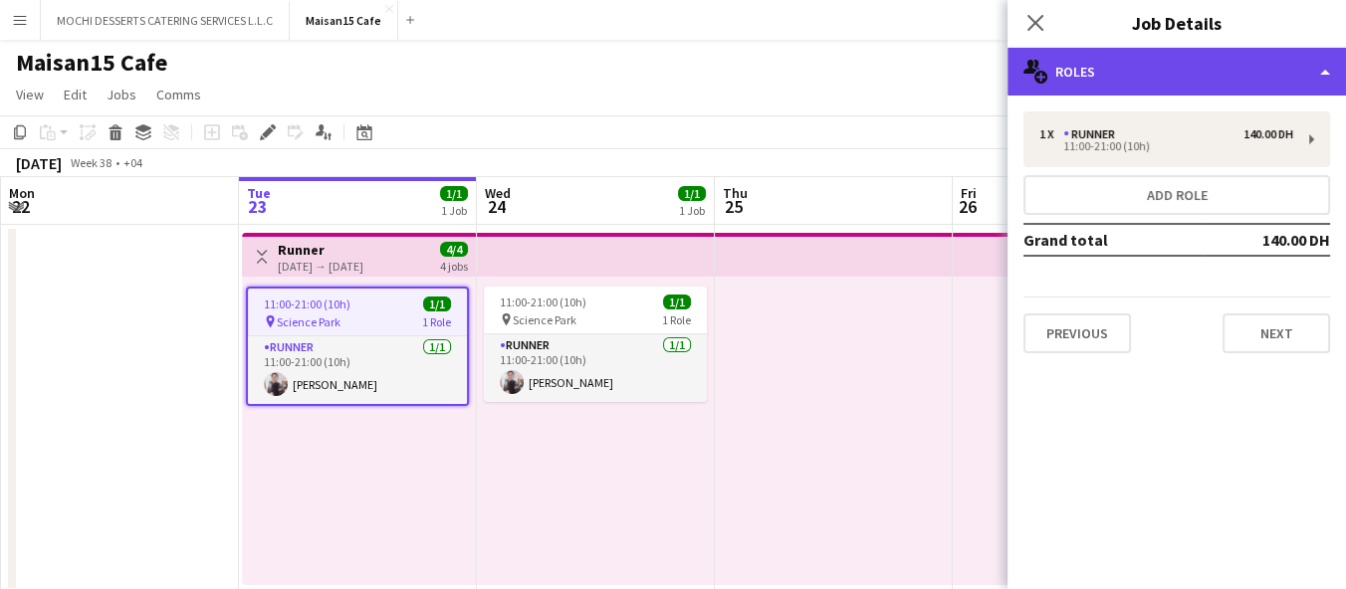
click at [1074, 71] on div "multiple-users-add Roles" at bounding box center [1176, 72] width 338 height 48
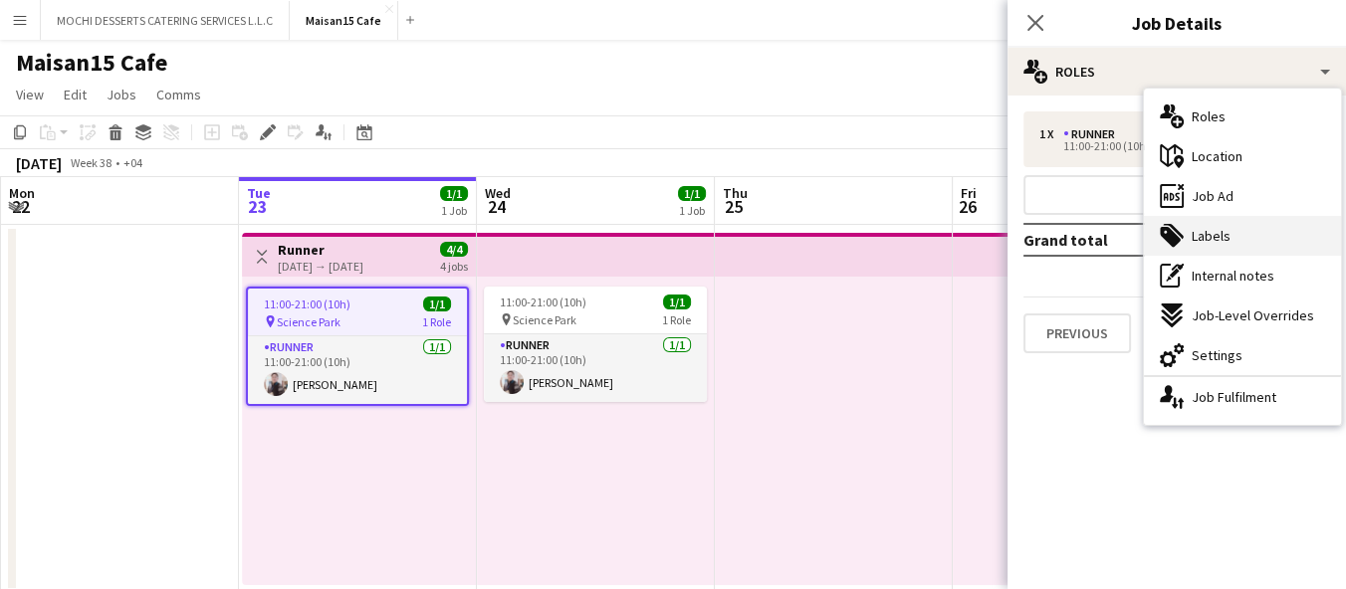
click at [1230, 247] on div "tags-double Labels" at bounding box center [1242, 236] width 197 height 40
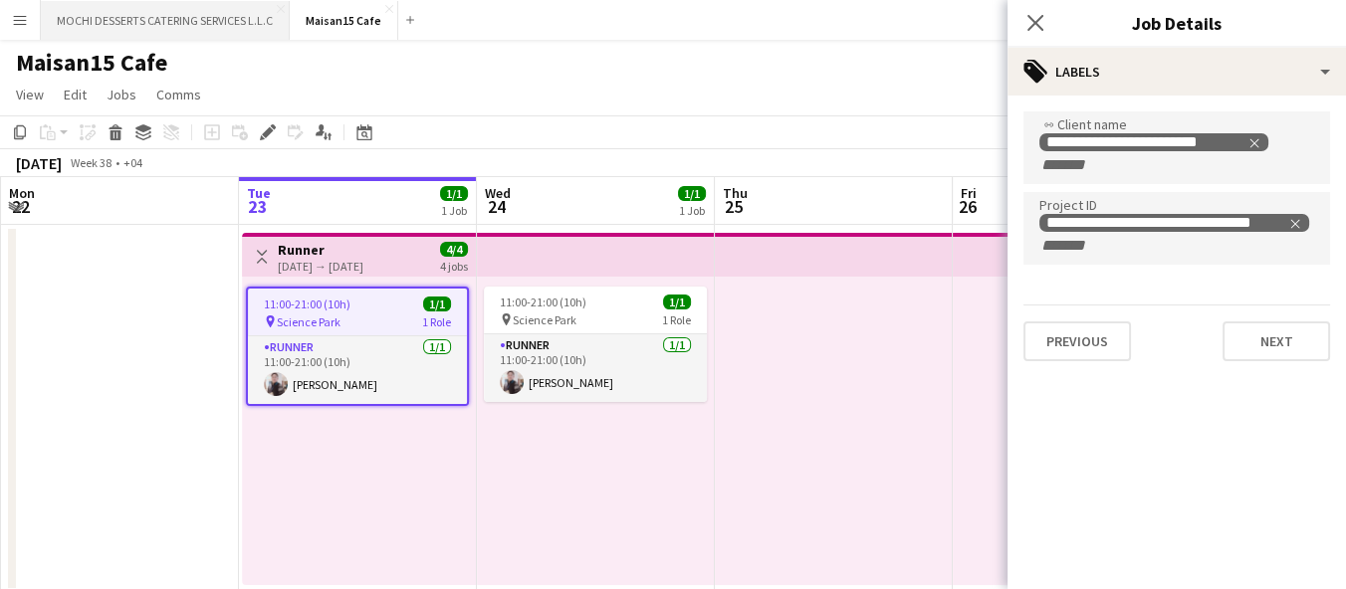
click at [53, 22] on button "MOCHI DESSERTS CATERING SERVICES L.L.C Close" at bounding box center [165, 20] width 249 height 39
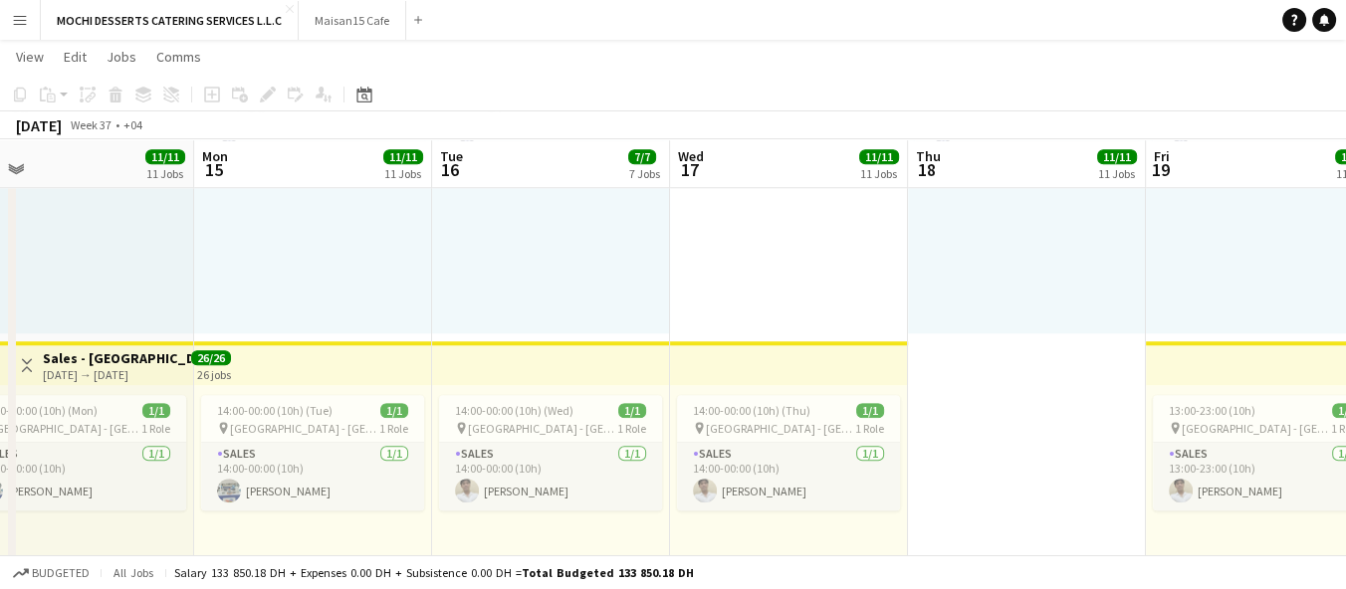
scroll to position [0, 512]
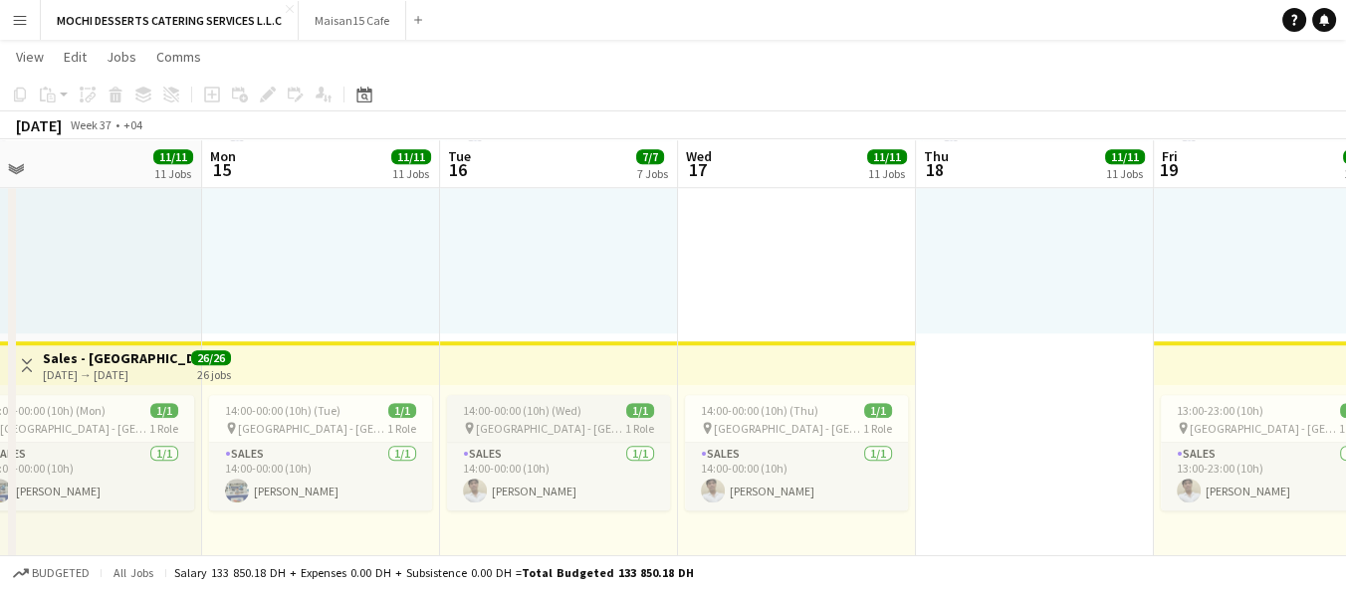
click at [584, 416] on div "14:00-00:00 (10h) (Wed) 1/1" at bounding box center [558, 410] width 223 height 15
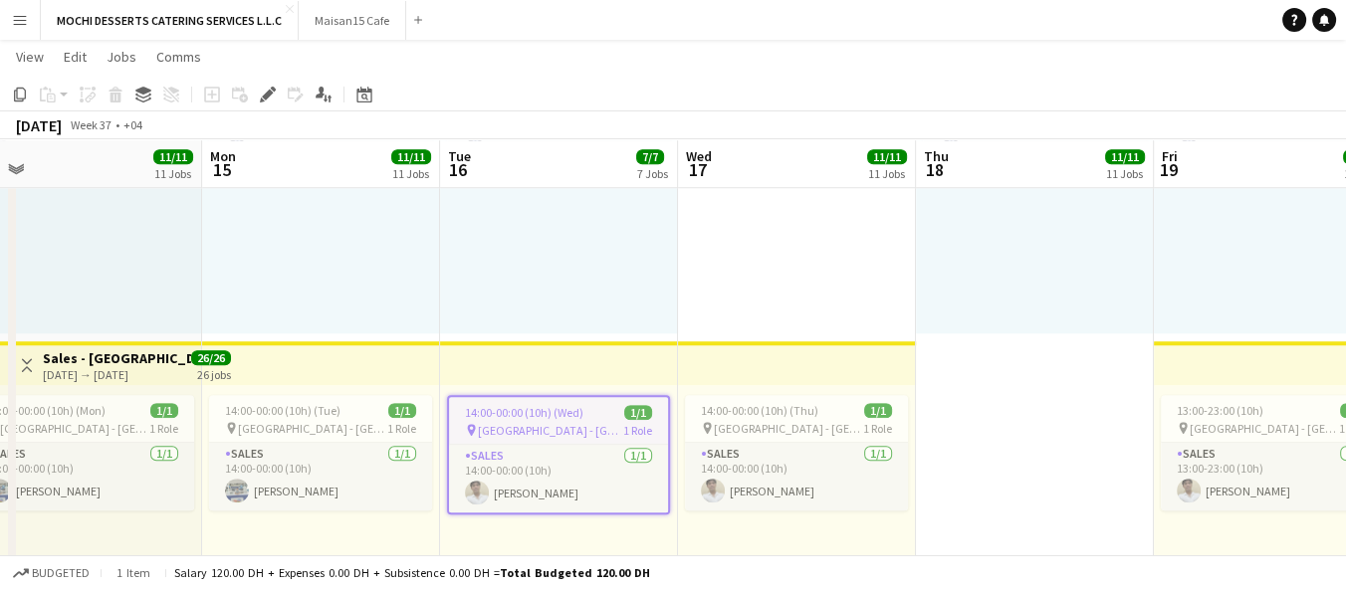
click at [593, 413] on div "14:00-00:00 (10h) (Wed) 1/1" at bounding box center [558, 412] width 219 height 15
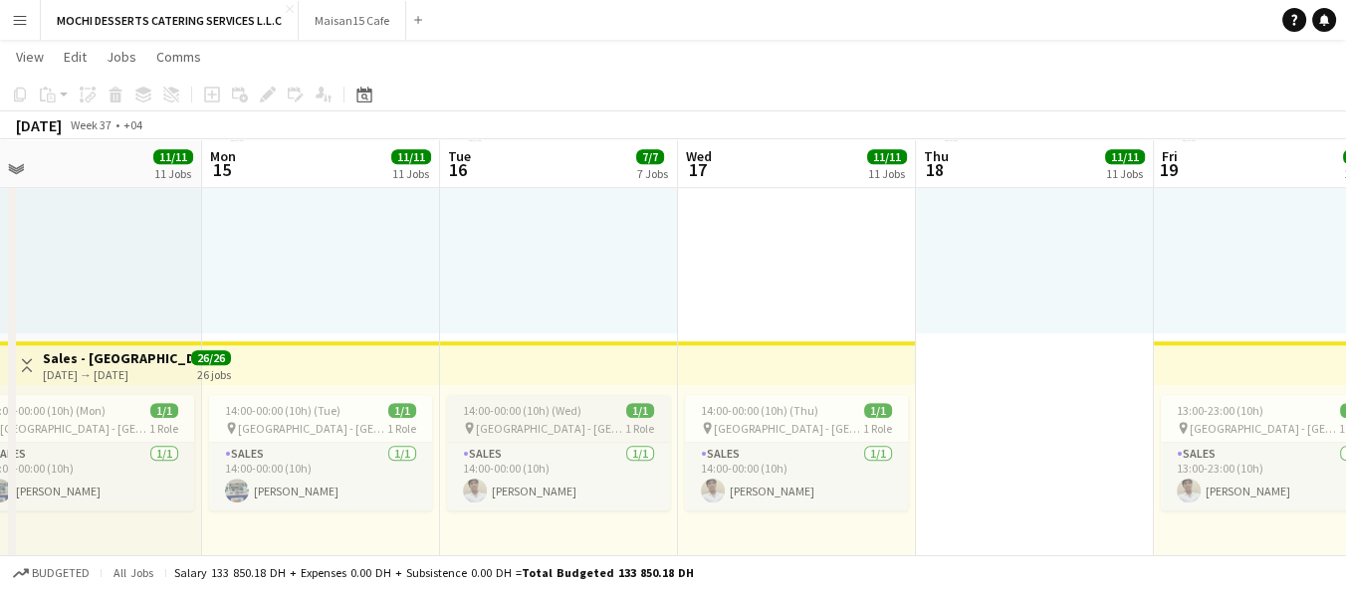
click at [599, 411] on div "14:00-00:00 (10h) (Wed) 1/1" at bounding box center [558, 410] width 223 height 15
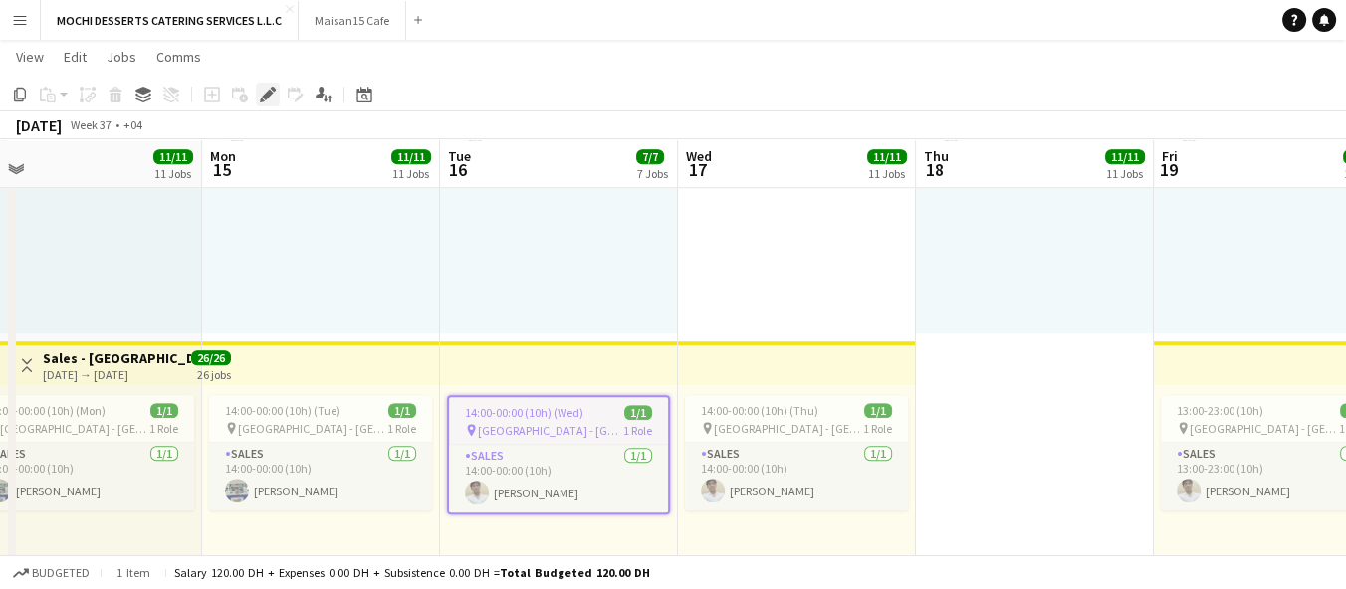
click at [260, 100] on icon at bounding box center [262, 100] width 5 height 5
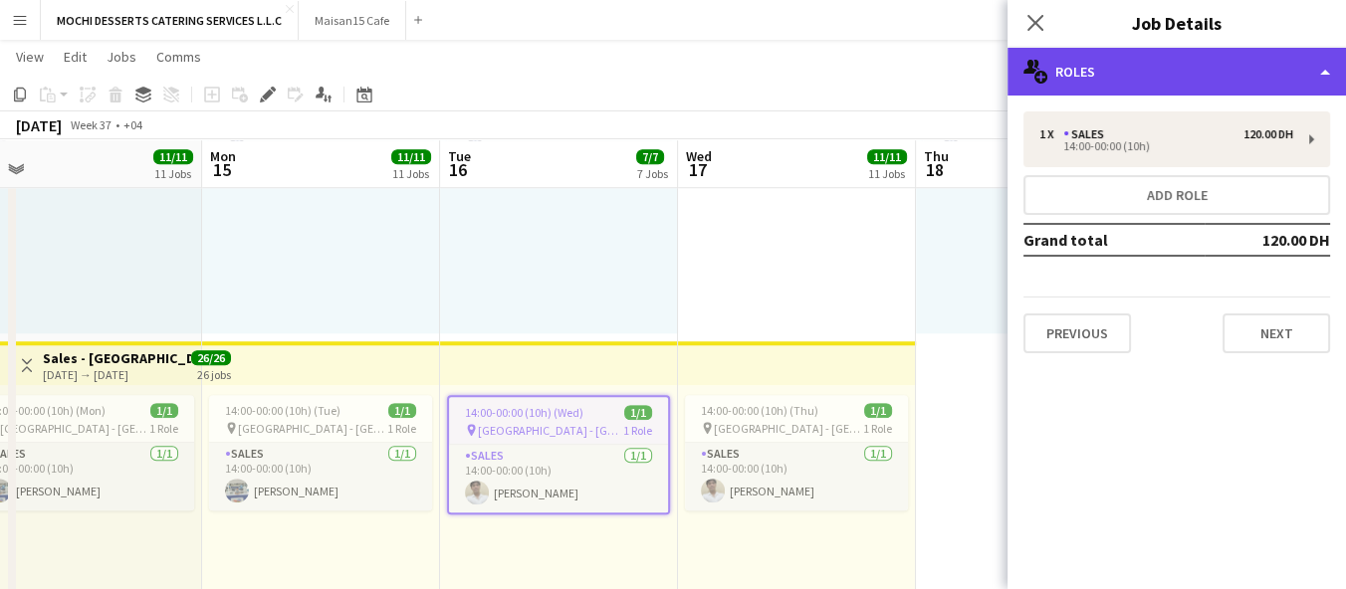
click at [1135, 75] on div "multiple-users-add Roles" at bounding box center [1176, 72] width 338 height 48
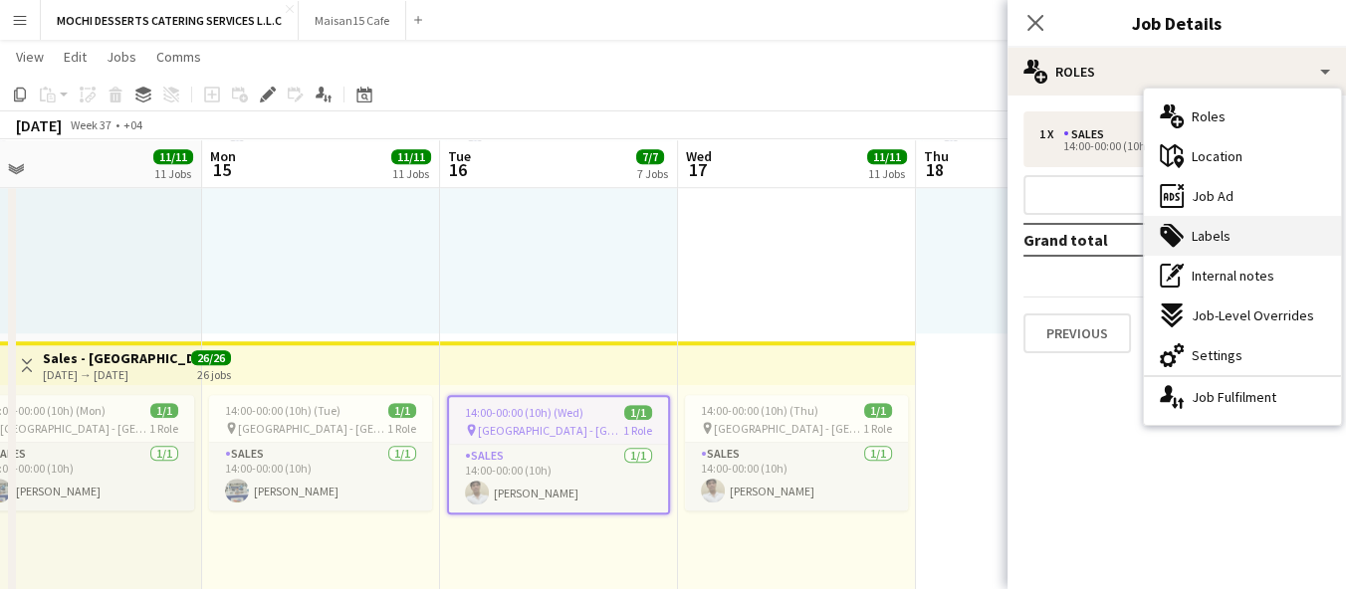
click at [1240, 237] on div "tags-double Labels" at bounding box center [1242, 236] width 197 height 40
